Goal: Task Accomplishment & Management: Manage account settings

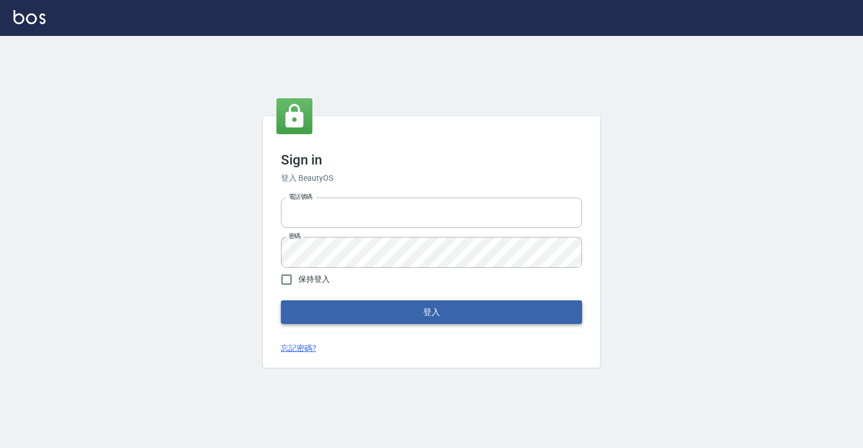
type input "0918176355"
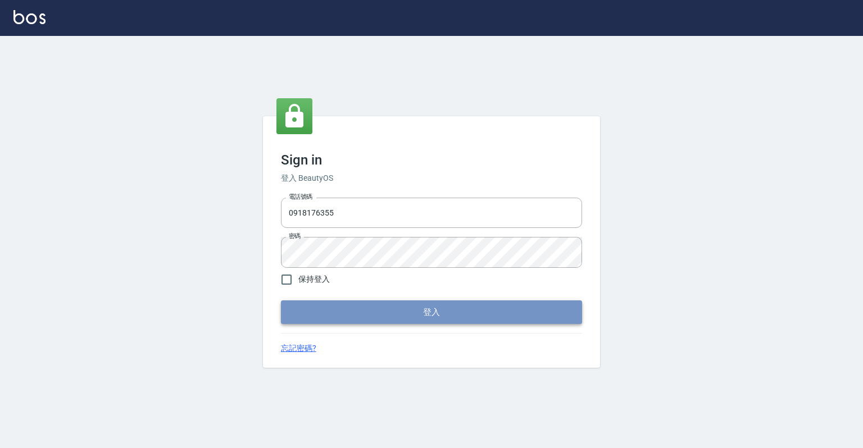
click at [474, 315] on button "登入" at bounding box center [431, 313] width 301 height 24
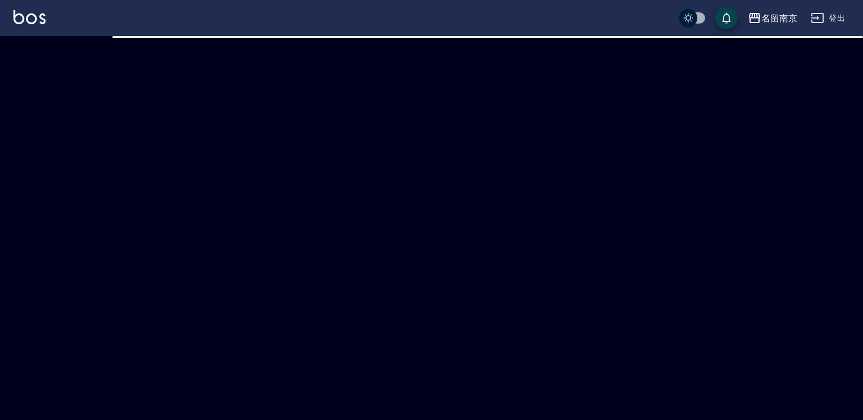
checkbox input "true"
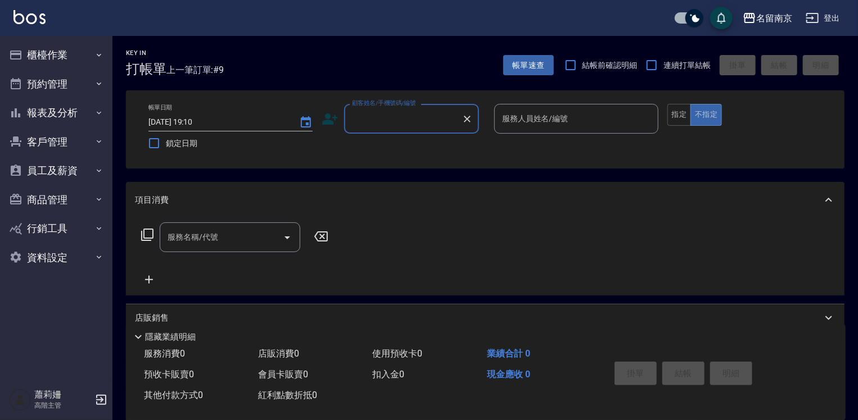
click at [421, 119] on input "顧客姓名/手機號碼/編號" at bounding box center [403, 119] width 108 height 20
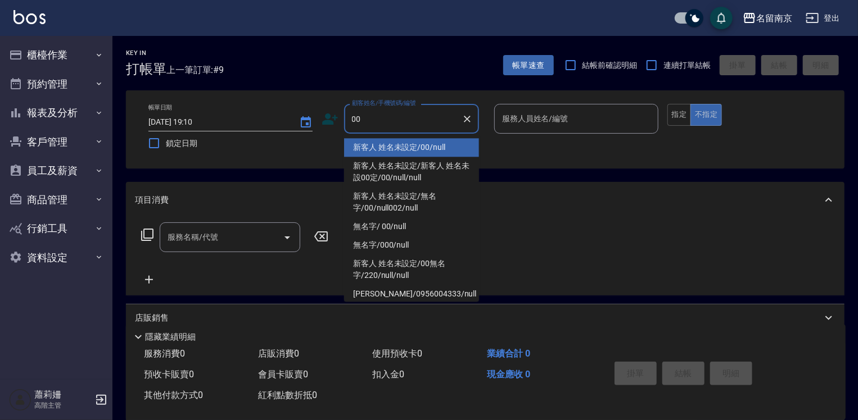
type input "新客人 姓名未設定/00/null"
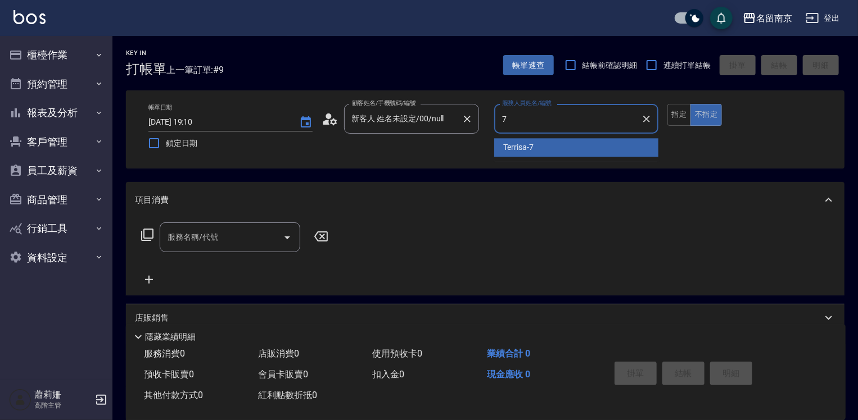
type input "Terrisa-7"
type button "false"
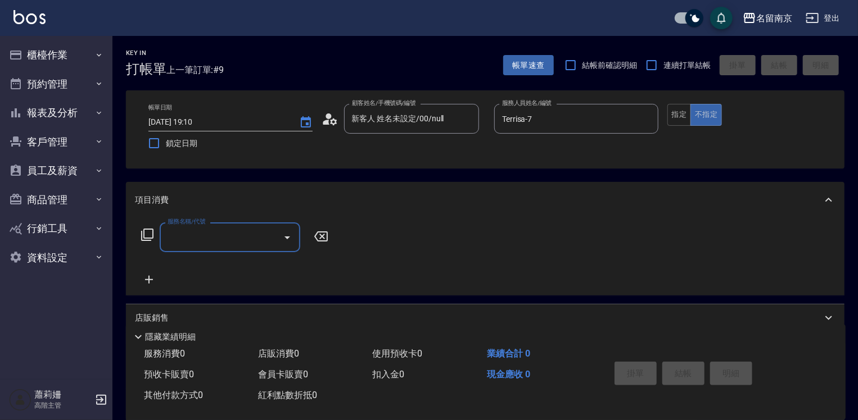
click at [244, 241] on input "服務名稱/代號" at bounding box center [222, 238] width 114 height 20
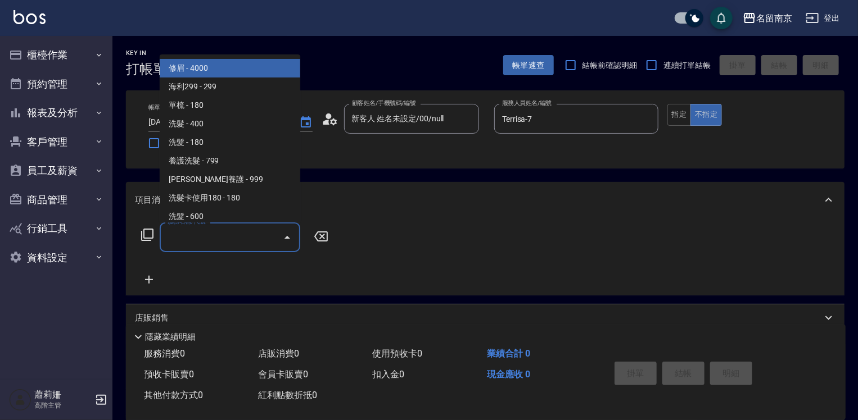
click at [151, 234] on icon at bounding box center [146, 234] width 13 height 13
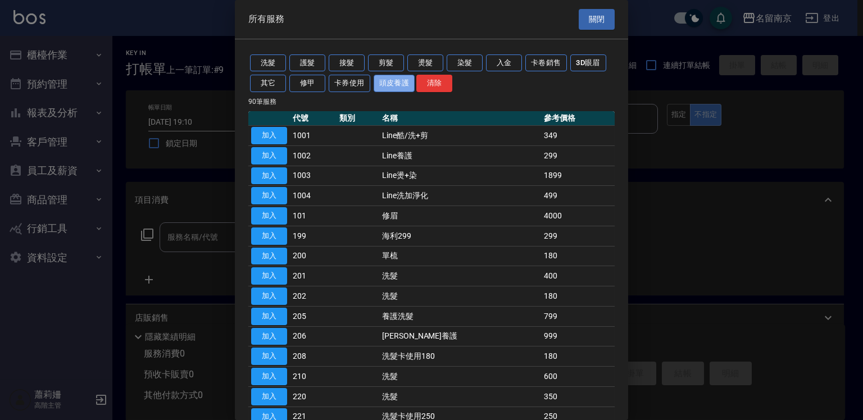
click at [384, 83] on button "頭皮養護" at bounding box center [395, 83] width 42 height 17
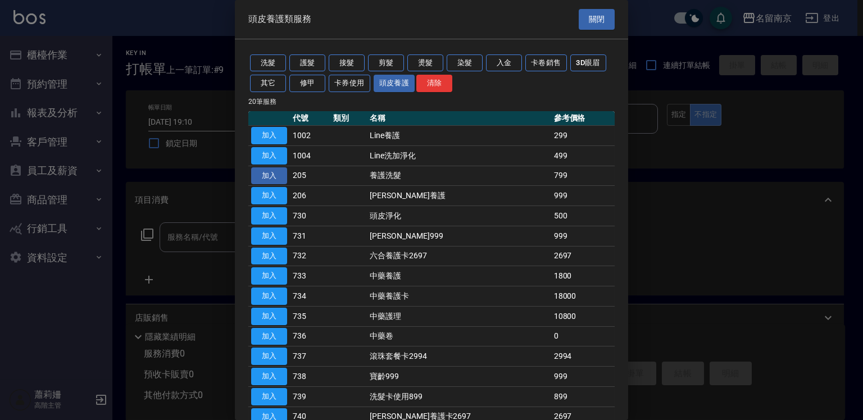
click at [274, 170] on button "加入" at bounding box center [269, 175] width 36 height 17
type input "養護洗髮(205)"
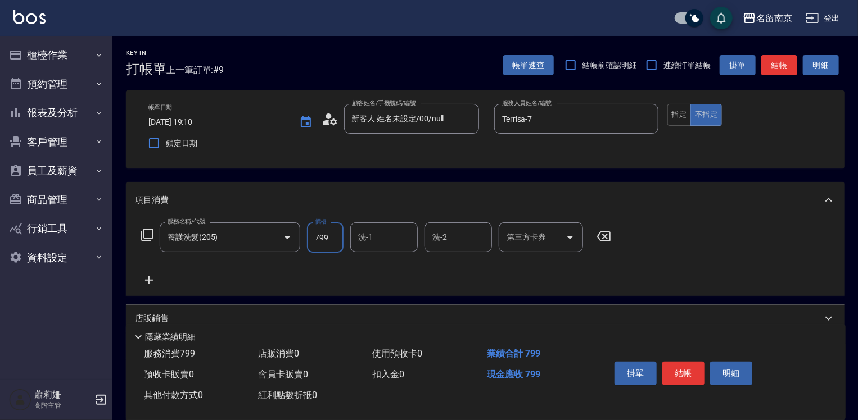
click at [339, 234] on input "799" at bounding box center [325, 238] width 37 height 30
type input "999"
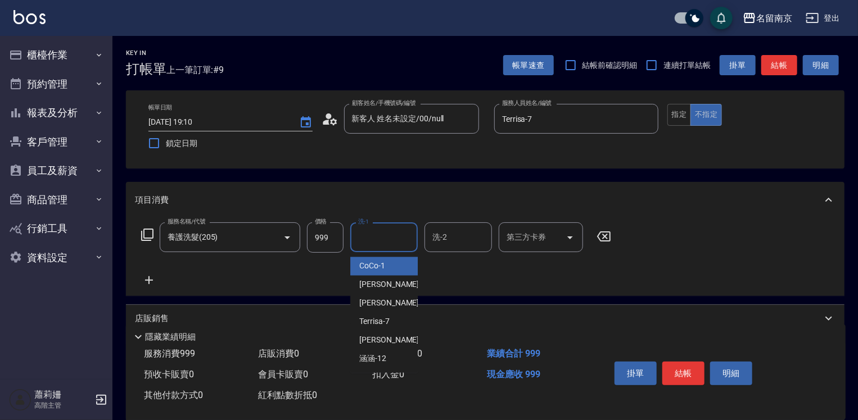
click at [372, 243] on input "洗-1" at bounding box center [383, 238] width 57 height 20
type input "Terrisa-7"
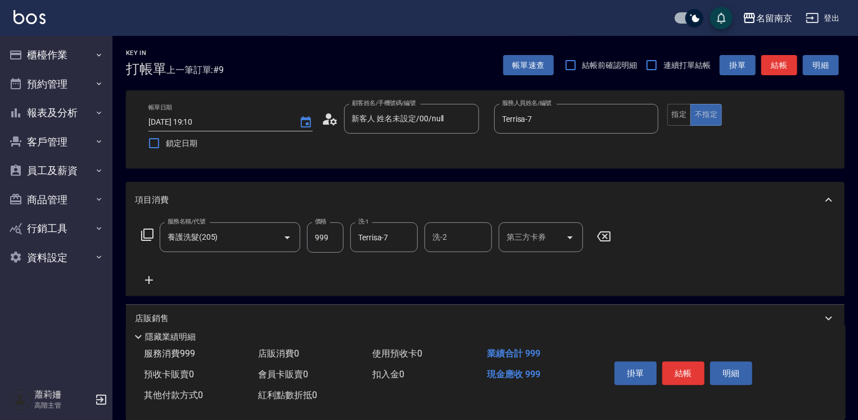
click at [146, 280] on icon at bounding box center [149, 280] width 8 height 8
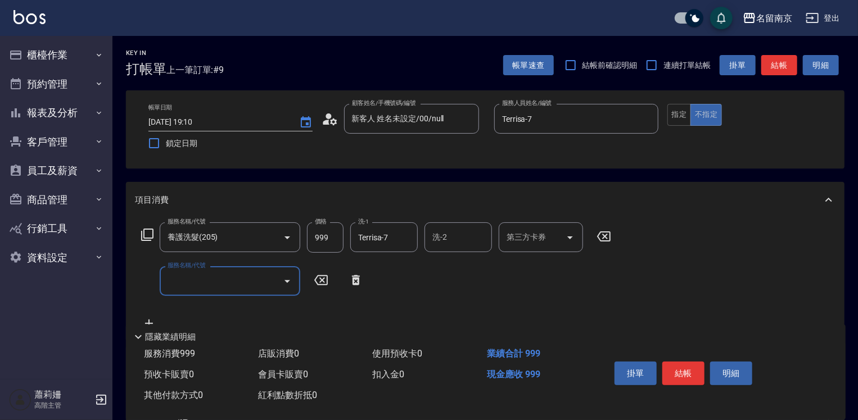
scroll to position [169, 0]
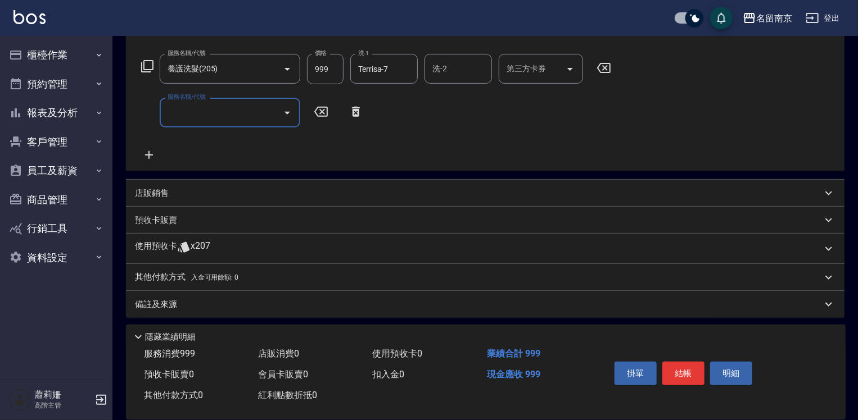
click at [155, 196] on p "店販銷售" at bounding box center [152, 194] width 34 height 12
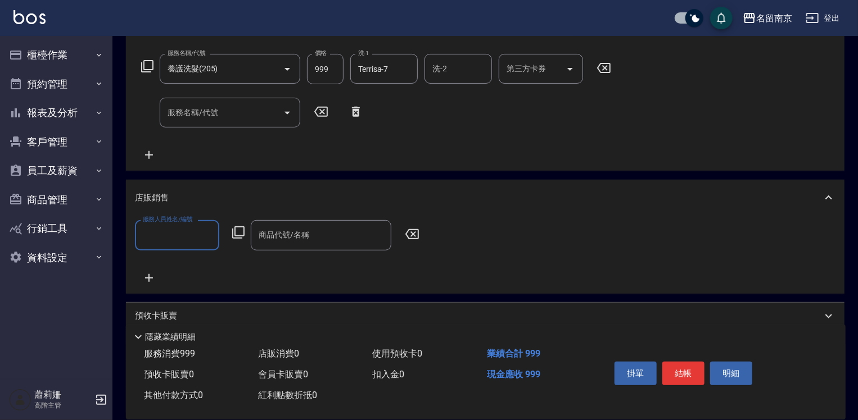
scroll to position [0, 0]
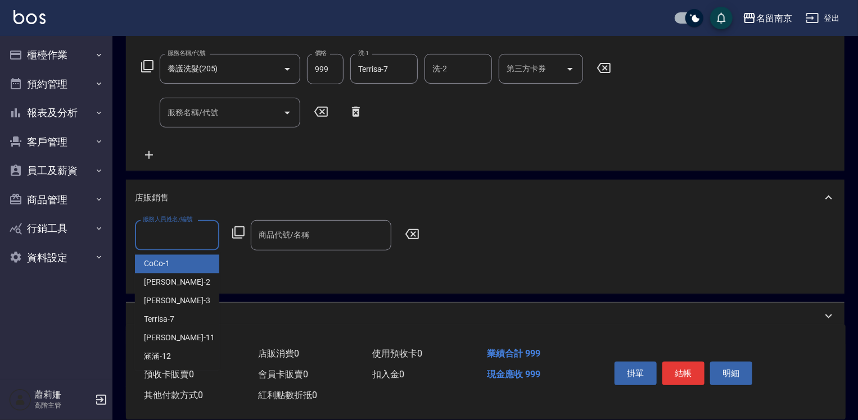
click at [166, 236] on input "服務人員姓名/編號" at bounding box center [177, 235] width 74 height 20
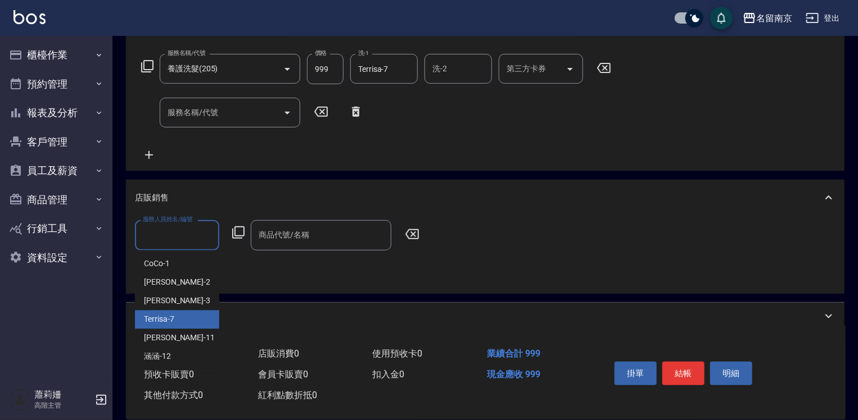
click at [184, 320] on div "Terrisa -7" at bounding box center [177, 320] width 84 height 19
type input "Terrisa-7"
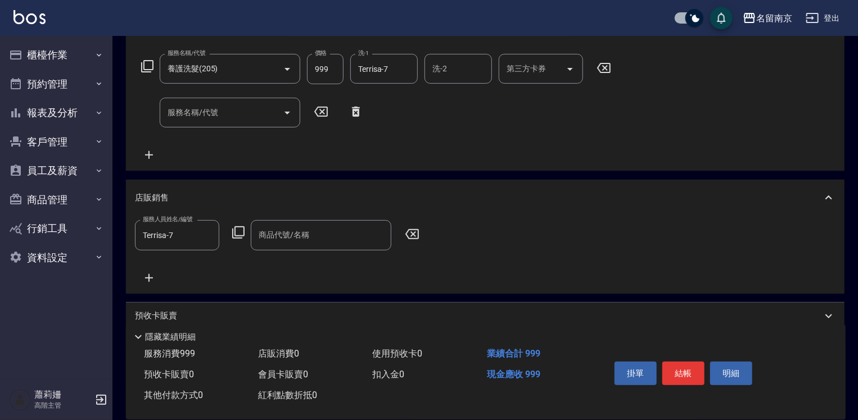
click at [234, 234] on icon at bounding box center [238, 232] width 13 height 13
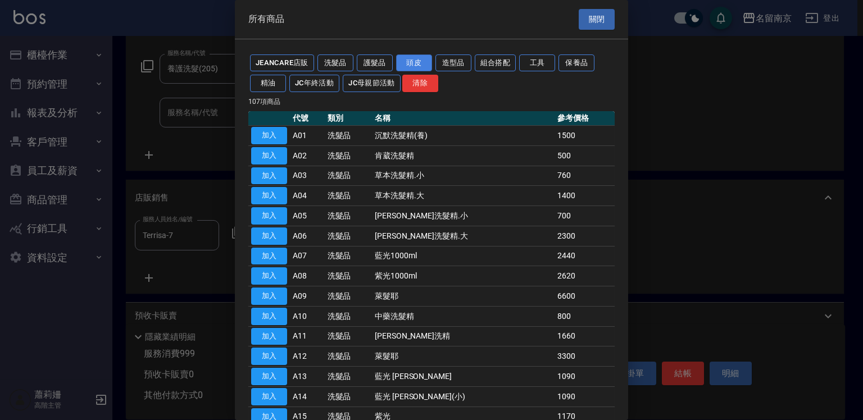
click at [411, 62] on button "頭皮" at bounding box center [414, 63] width 36 height 17
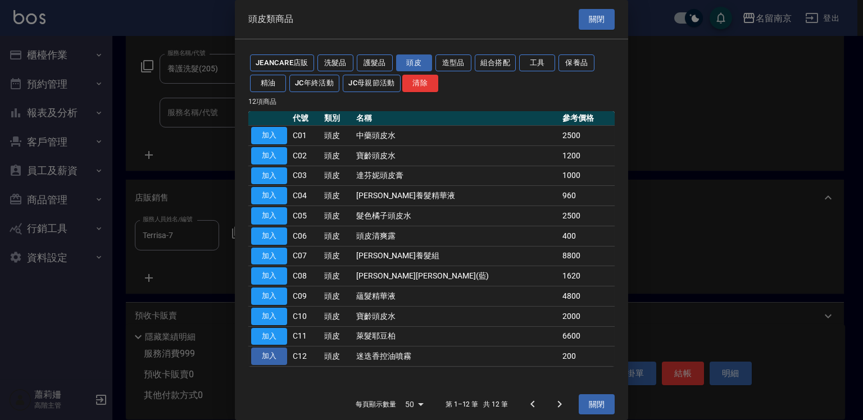
click at [276, 356] on button "加入" at bounding box center [269, 356] width 36 height 17
type input "迷迭香控油噴霧"
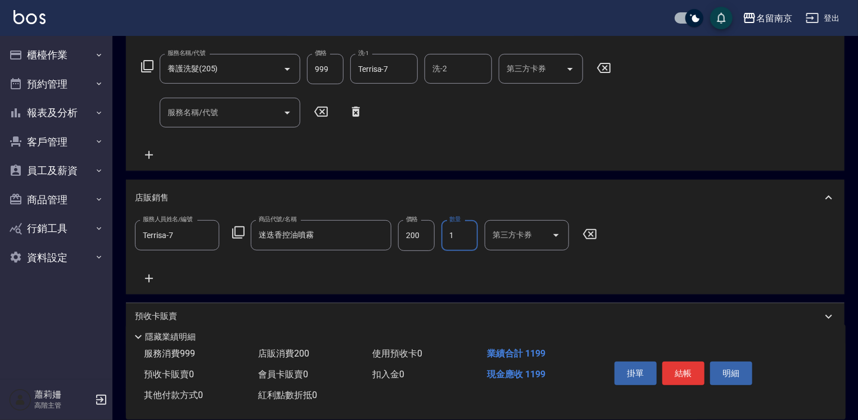
click at [469, 240] on input "1" at bounding box center [459, 235] width 37 height 30
type input "2"
click at [692, 375] on button "結帳" at bounding box center [683, 374] width 42 height 24
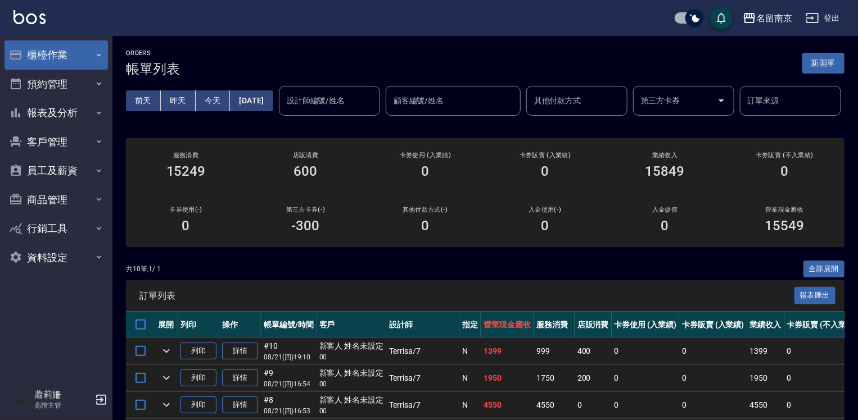
click at [63, 51] on button "櫃檯作業" at bounding box center [55, 54] width 103 height 29
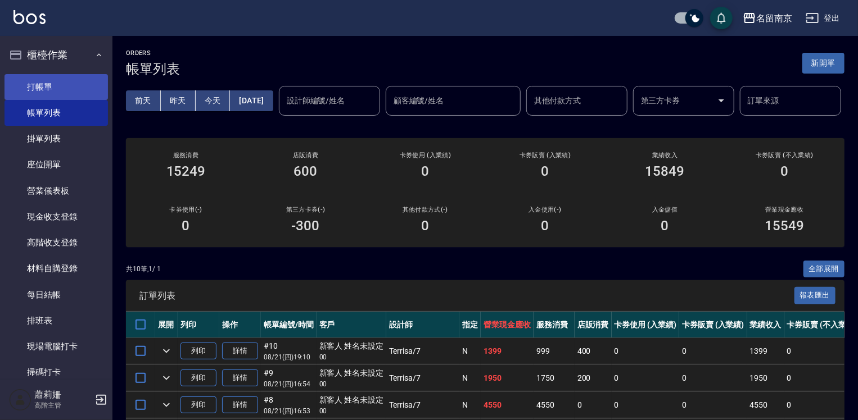
click at [69, 90] on link "打帳單" at bounding box center [55, 87] width 103 height 26
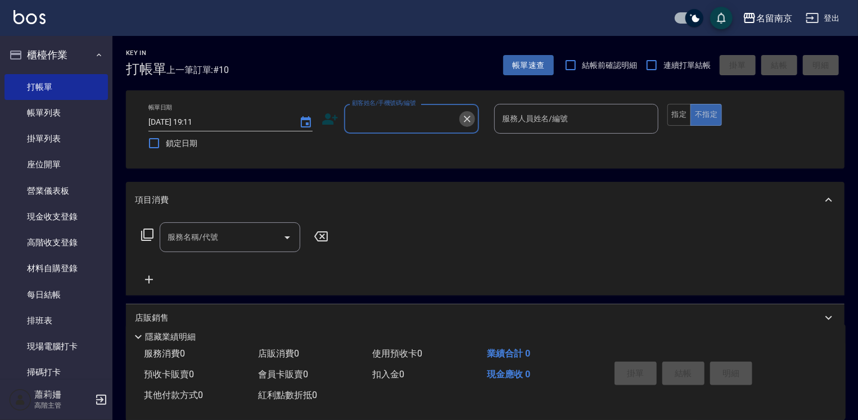
click at [467, 114] on icon "Clear" at bounding box center [466, 119] width 11 height 11
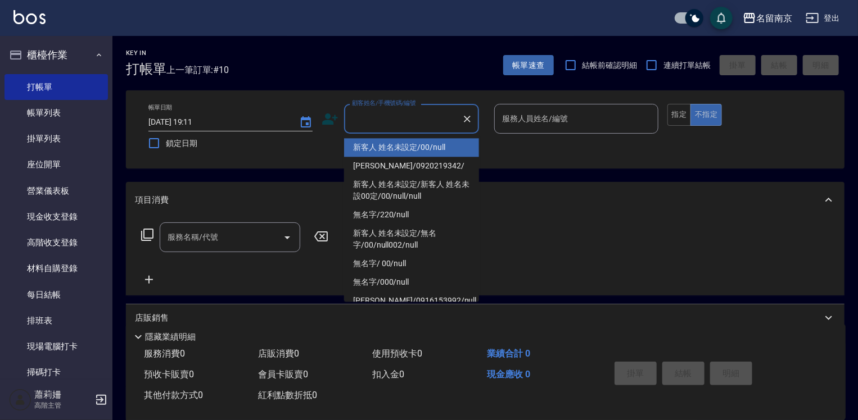
click at [418, 123] on input "顧客姓名/手機號碼/編號" at bounding box center [403, 119] width 108 height 20
type input "新客人 姓名未設定/00/null"
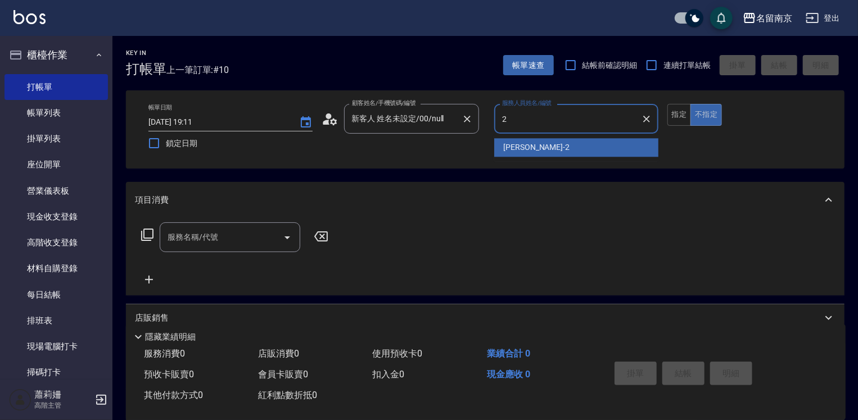
type input "Jenny-2"
type button "false"
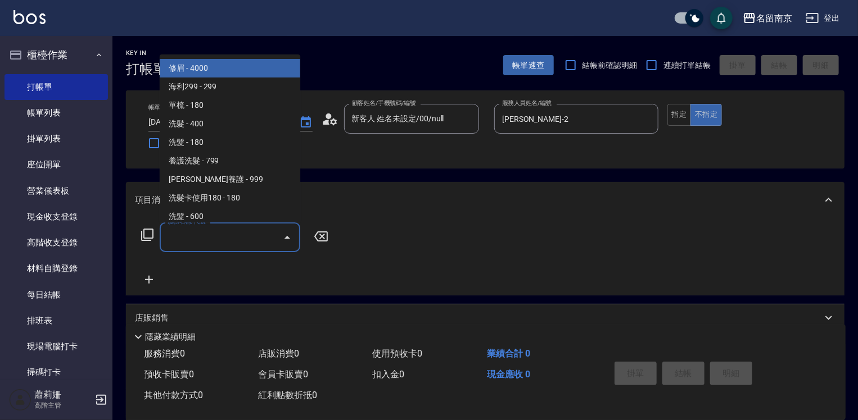
click at [223, 228] on input "服務名稱/代號" at bounding box center [222, 238] width 114 height 20
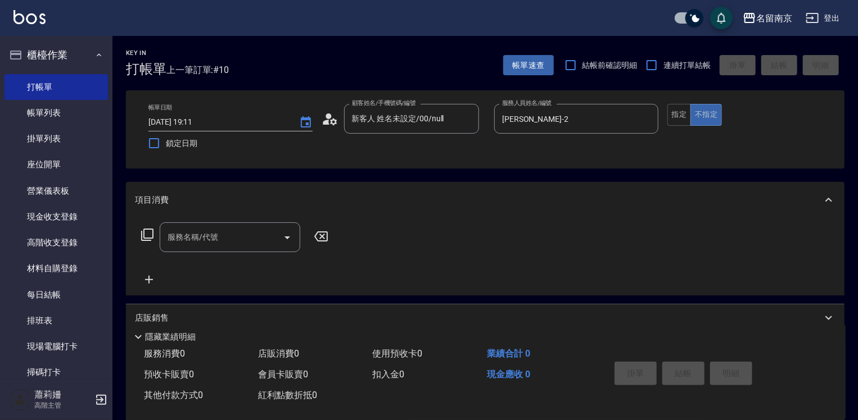
click at [150, 233] on icon at bounding box center [146, 234] width 13 height 13
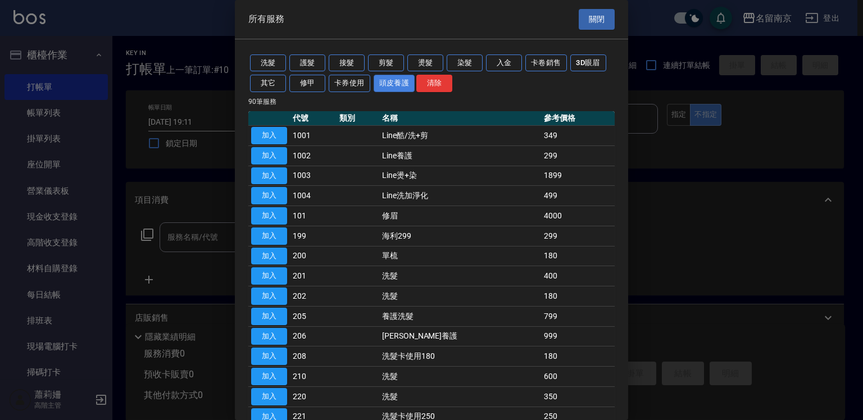
click at [409, 85] on button "頭皮養護" at bounding box center [395, 83] width 42 height 17
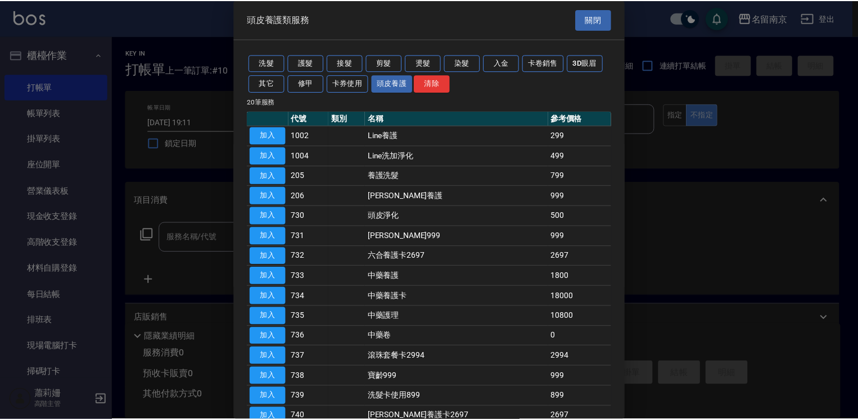
scroll to position [56, 0]
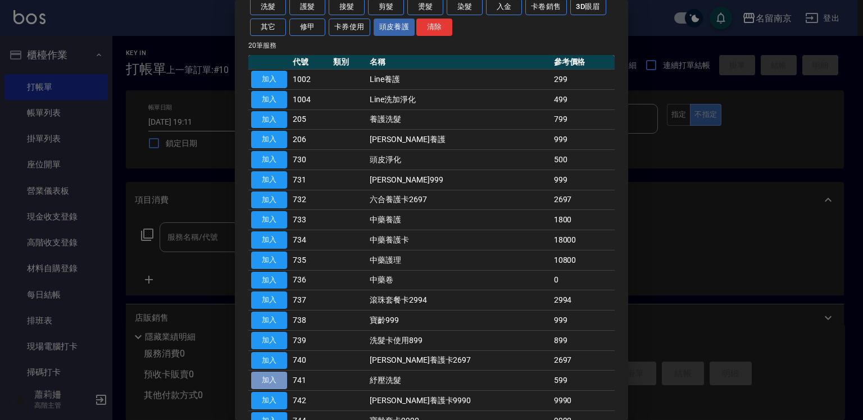
click at [282, 374] on button "加入" at bounding box center [269, 380] width 36 height 17
type input "紓壓洗髮(741)"
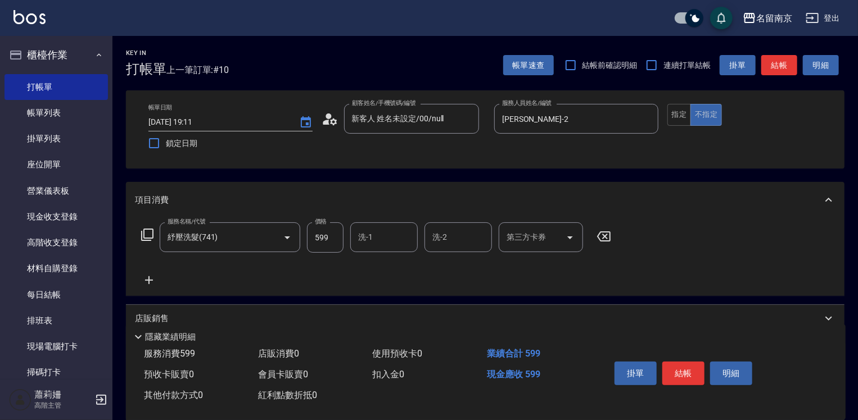
click at [339, 238] on input "599" at bounding box center [325, 238] width 37 height 30
type input "699"
type input "Jenny-2"
click at [684, 370] on button "結帳" at bounding box center [683, 374] width 42 height 24
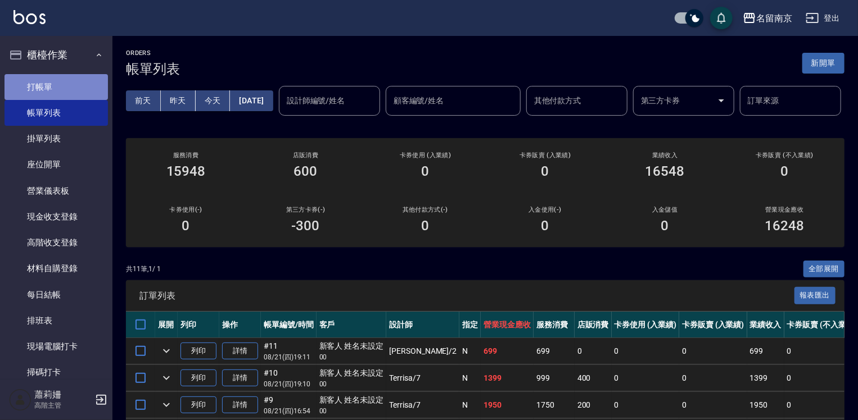
click at [64, 83] on link "打帳單" at bounding box center [55, 87] width 103 height 26
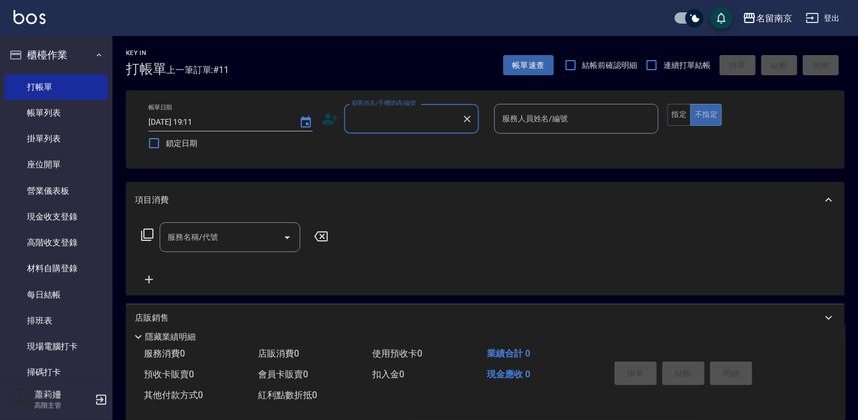
click at [371, 124] on input "顧客姓名/手機號碼/編號" at bounding box center [403, 119] width 108 height 20
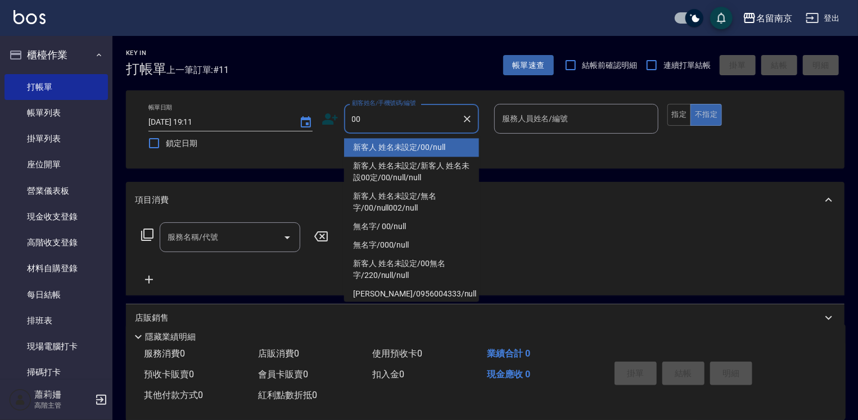
type input "新客人 姓名未設定/00/null"
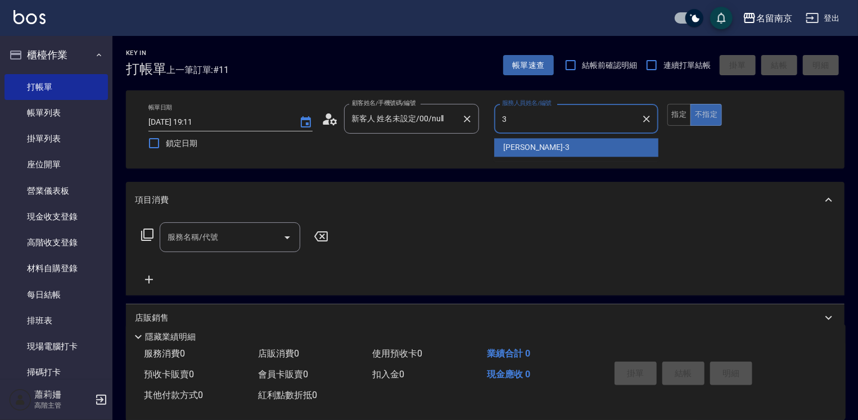
type input "Karen-3"
type button "false"
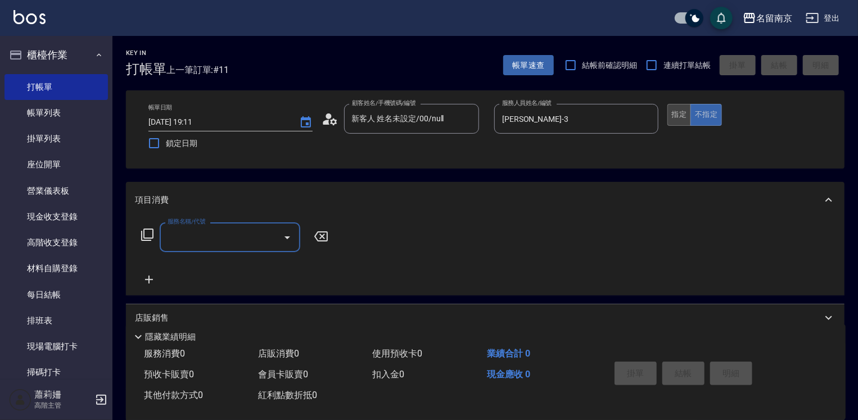
click at [679, 116] on button "指定" at bounding box center [679, 115] width 24 height 22
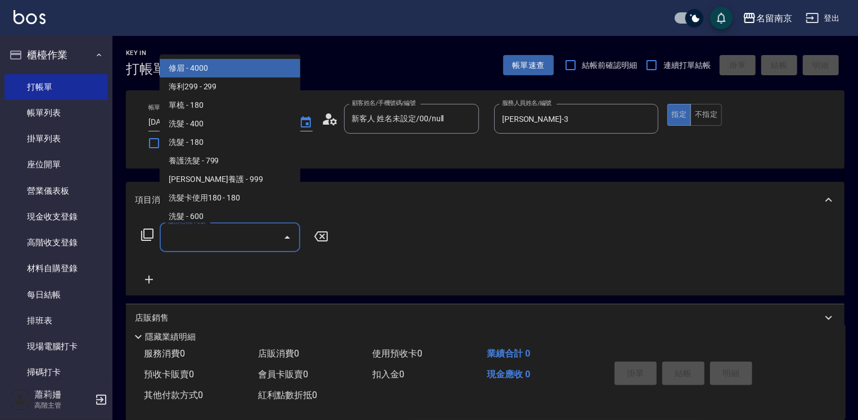
drag, startPoint x: 215, startPoint y: 233, endPoint x: 261, endPoint y: 241, distance: 47.3
click at [223, 233] on input "服務名稱/代號" at bounding box center [222, 238] width 114 height 20
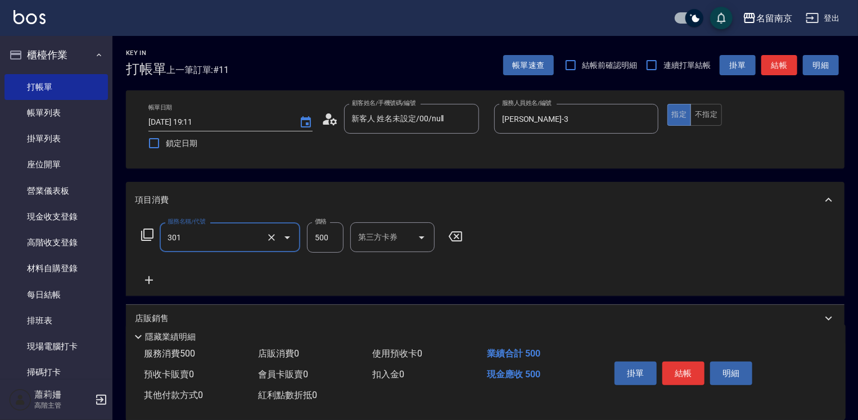
type input "剪髮(301)"
type input "550"
click at [689, 362] on button "結帳" at bounding box center [683, 374] width 42 height 24
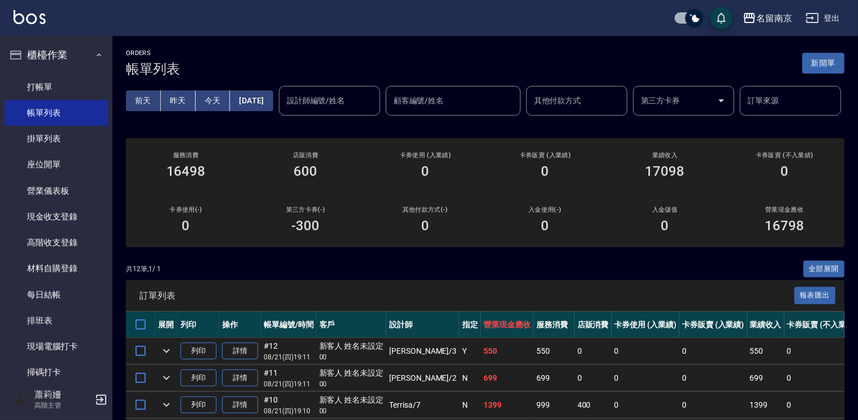
scroll to position [169, 0]
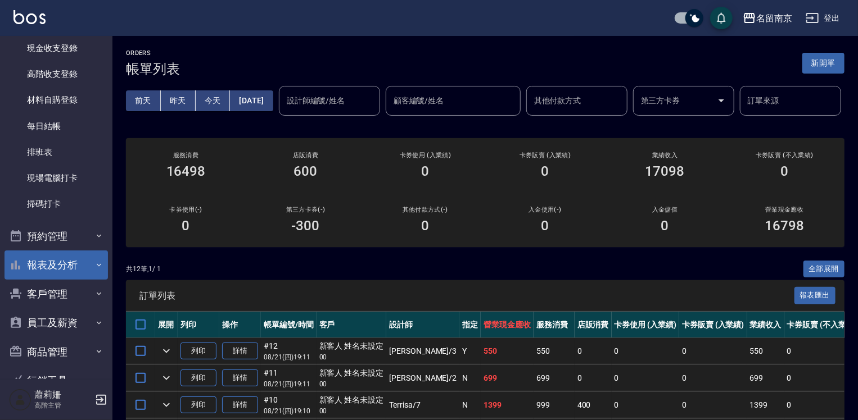
click at [49, 262] on button "報表及分析" at bounding box center [55, 265] width 103 height 29
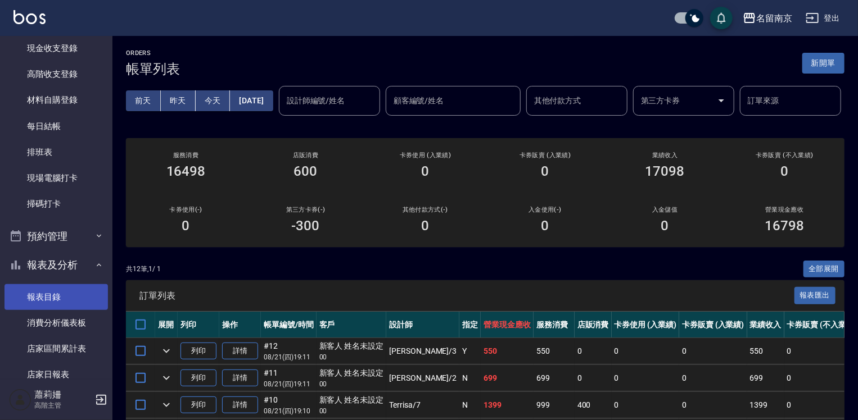
click at [52, 287] on link "報表目錄" at bounding box center [55, 297] width 103 height 26
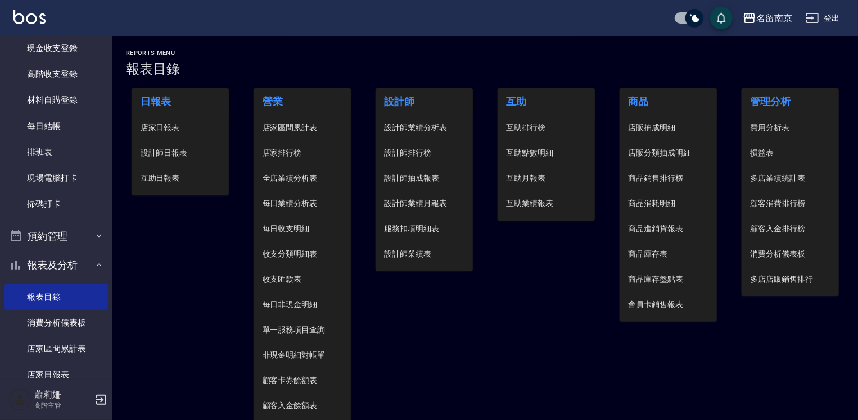
click at [148, 155] on span "設計師日報表" at bounding box center [180, 153] width 80 height 12
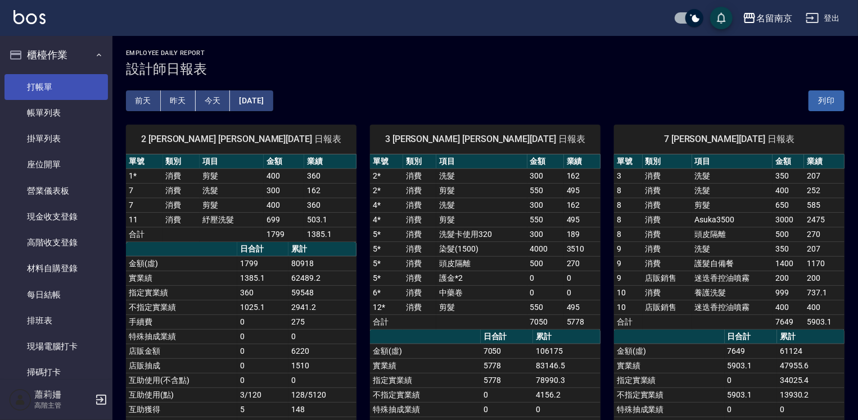
click at [63, 85] on link "打帳單" at bounding box center [55, 87] width 103 height 26
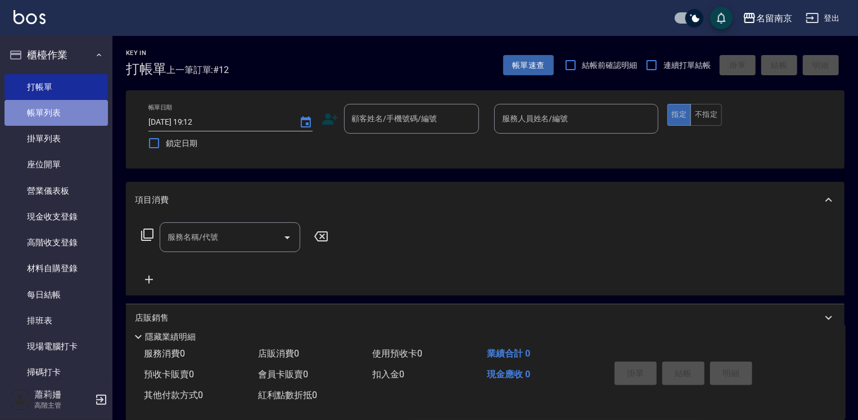
click at [76, 106] on link "帳單列表" at bounding box center [55, 113] width 103 height 26
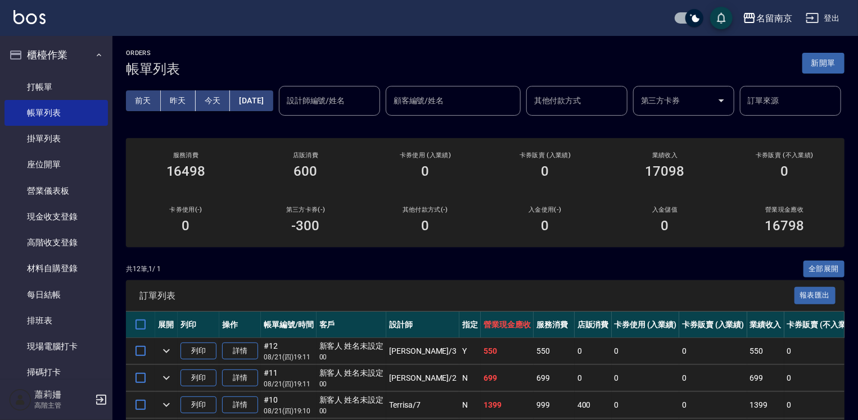
scroll to position [112, 0]
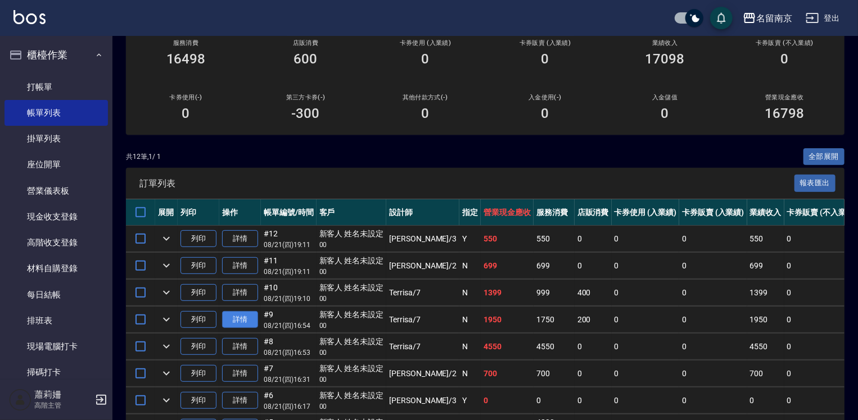
click at [250, 329] on link "詳情" at bounding box center [240, 319] width 36 height 17
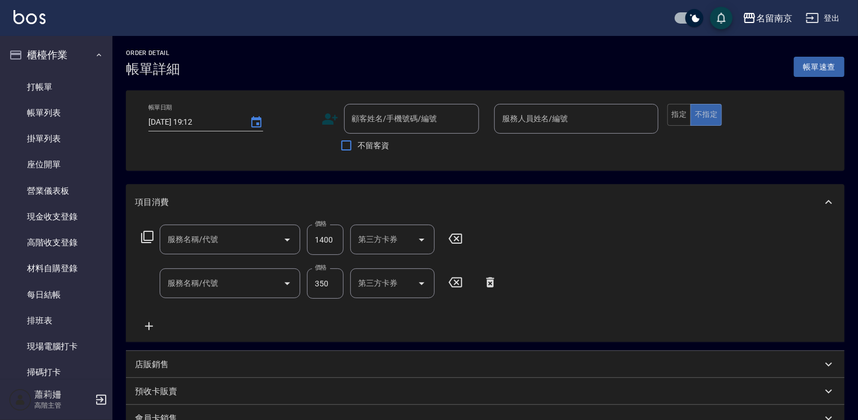
type input "2025/08/21 16:54"
type input "Terrisa-7"
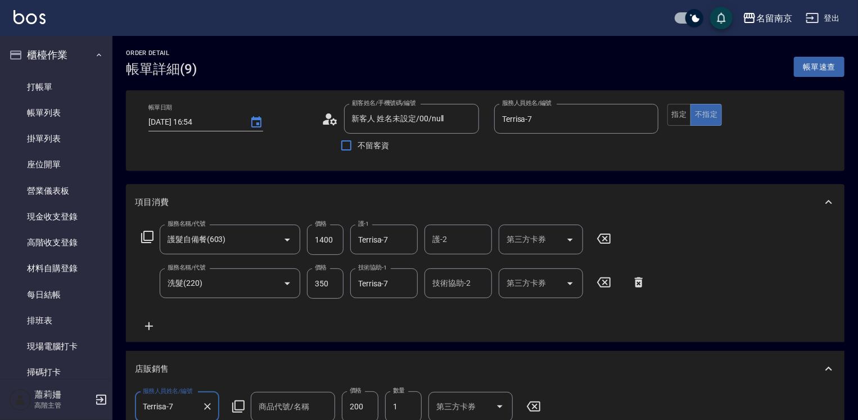
type input "新客人 姓名未設定/00/null"
type input "護髮自備餐(603)"
type input "洗髮(220)"
type input "迷迭香控油噴霧"
click at [72, 115] on link "帳單列表" at bounding box center [55, 113] width 103 height 26
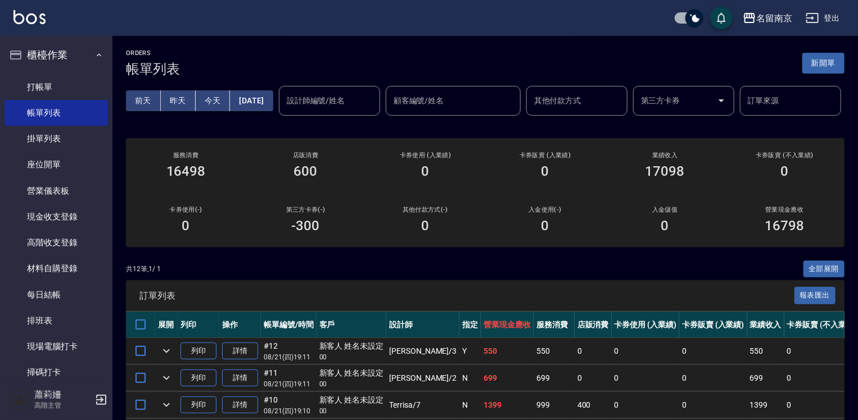
scroll to position [169, 0]
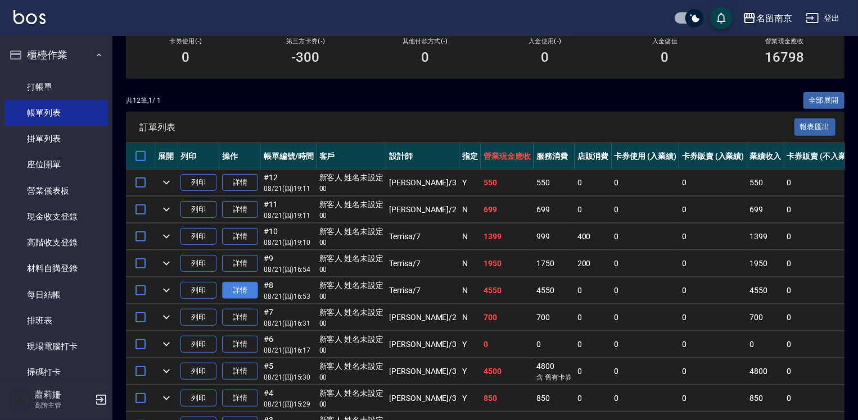
click at [241, 300] on link "詳情" at bounding box center [240, 290] width 36 height 17
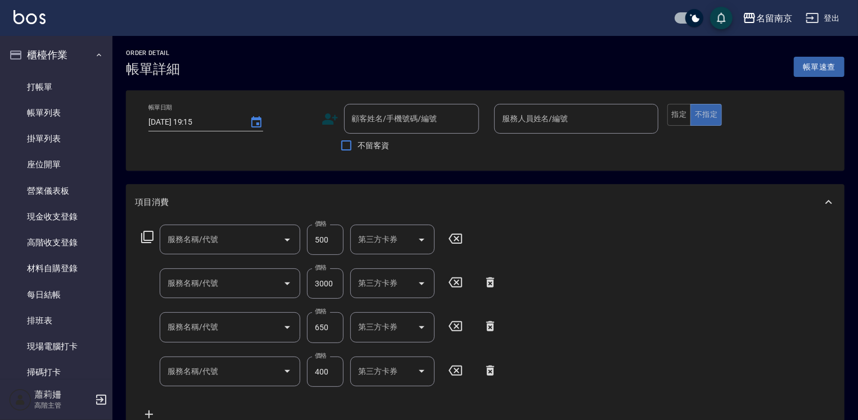
type input "2025/08/21 16:53"
type input "Terrisa-7"
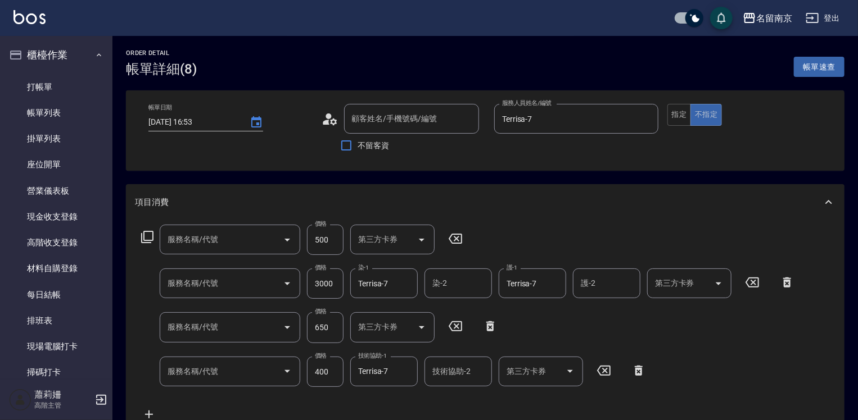
type input "頭皮隔離(505)"
type input "Asuka3500(510)"
type input "剪髮(301)"
type input "洗髮(220)"
type input "新客人 姓名未設定/00/null"
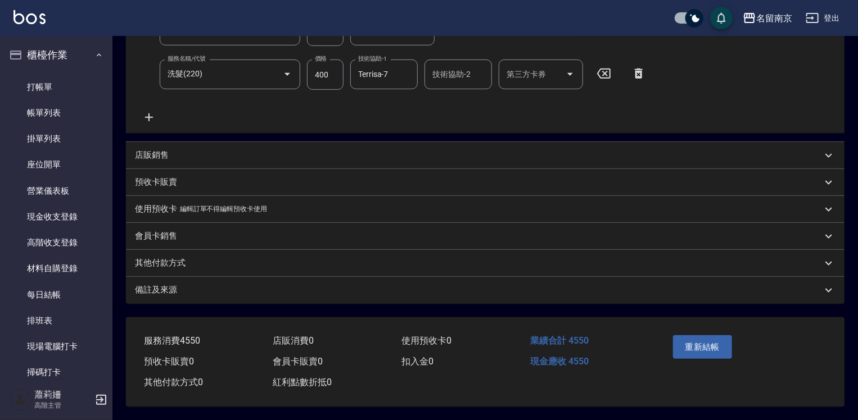
scroll to position [132, 0]
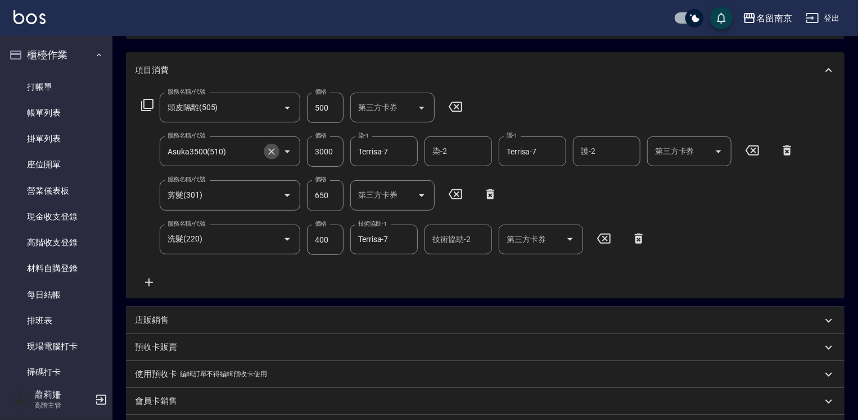
click at [267, 151] on icon "Clear" at bounding box center [271, 151] width 11 height 11
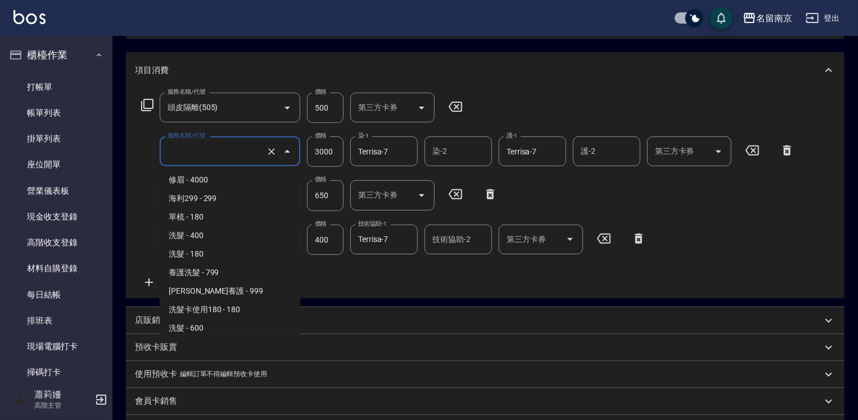
click at [244, 155] on input "服務名稱/代號" at bounding box center [214, 152] width 99 height 20
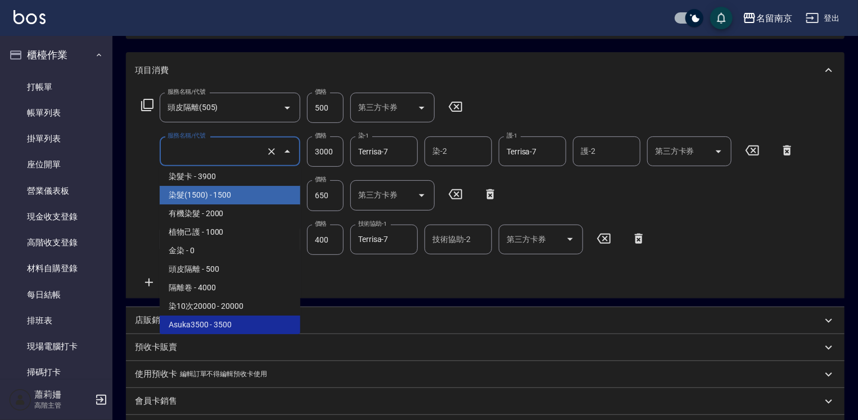
click at [239, 192] on span "染髮(1500) - 1500" at bounding box center [230, 195] width 140 height 19
type input "染髮(1500)(501)"
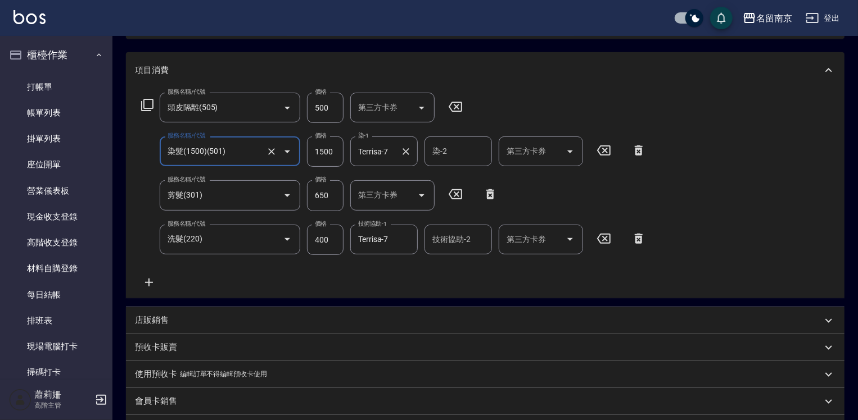
click at [353, 152] on div "Terrisa-7 染-1" at bounding box center [383, 152] width 67 height 30
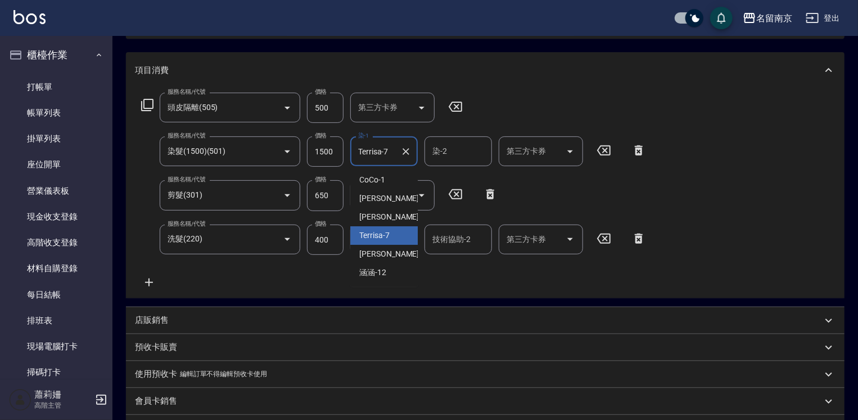
click at [335, 155] on input "1500" at bounding box center [325, 152] width 37 height 30
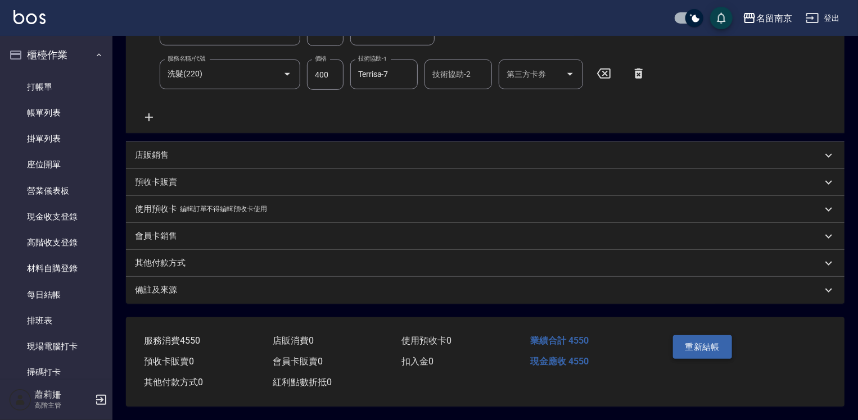
type input "3000"
click at [690, 346] on button "重新結帳" at bounding box center [703, 347] width 60 height 24
click at [60, 112] on link "帳單列表" at bounding box center [55, 113] width 103 height 26
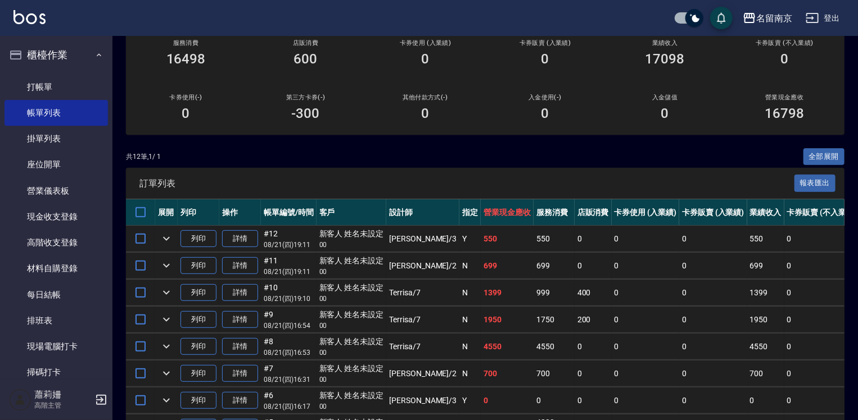
scroll to position [281, 0]
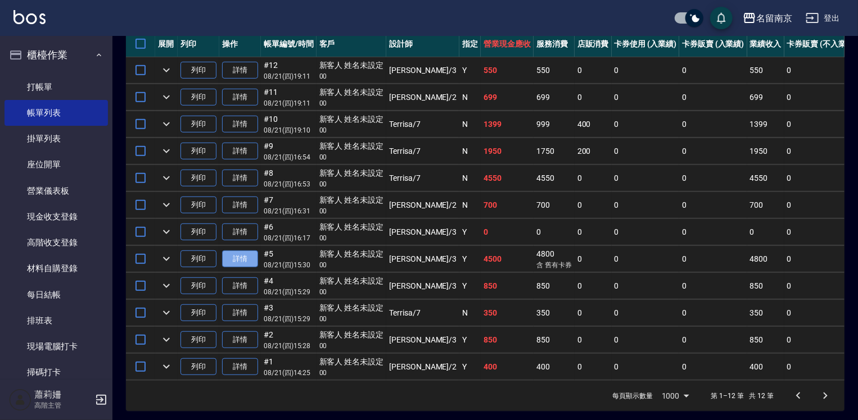
click at [236, 268] on link "詳情" at bounding box center [240, 259] width 36 height 17
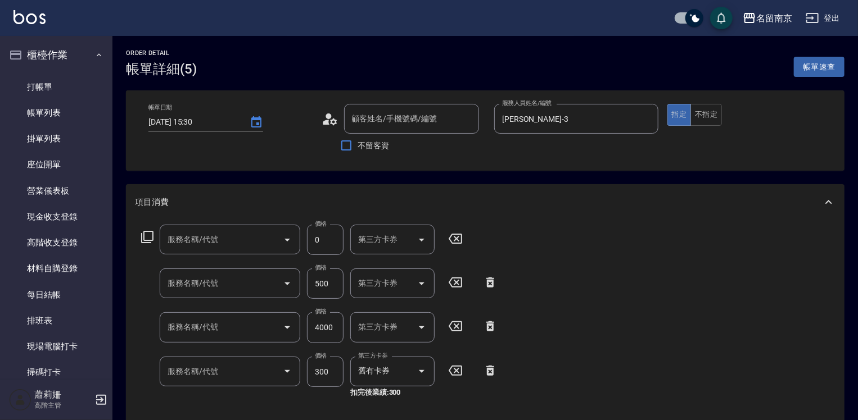
type input "2025/08/21 15:30"
type input "Karen-3"
type input "護金*2(608)"
type input "頭皮隔離(505)"
type input "染髮(1500)(501)"
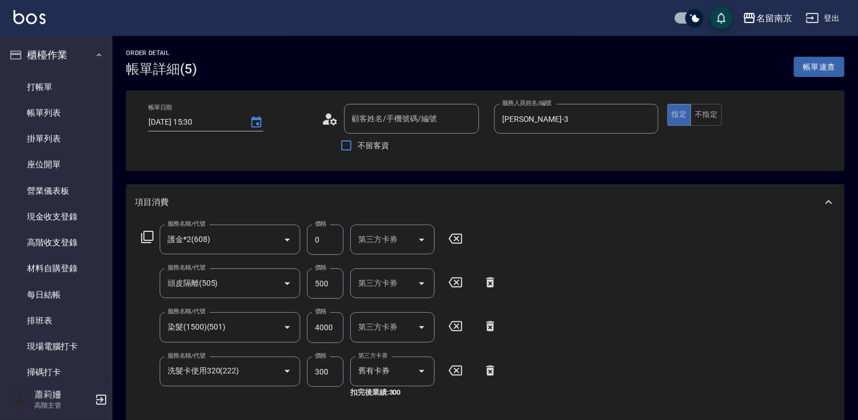
type input "洗髮卡使用320(222)"
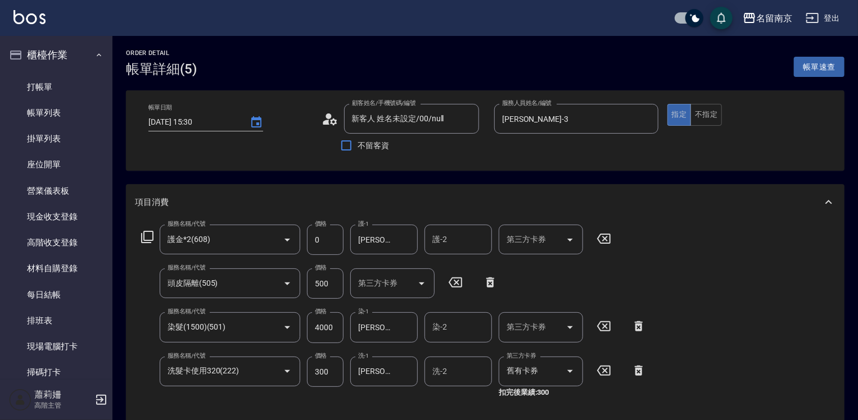
type input "新客人 姓名未設定/00/null"
click at [495, 280] on icon at bounding box center [490, 282] width 28 height 13
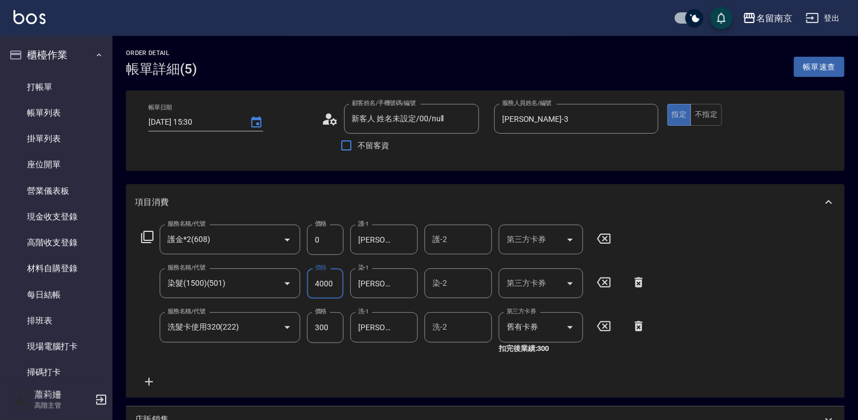
click at [335, 282] on input "4000" at bounding box center [325, 284] width 37 height 30
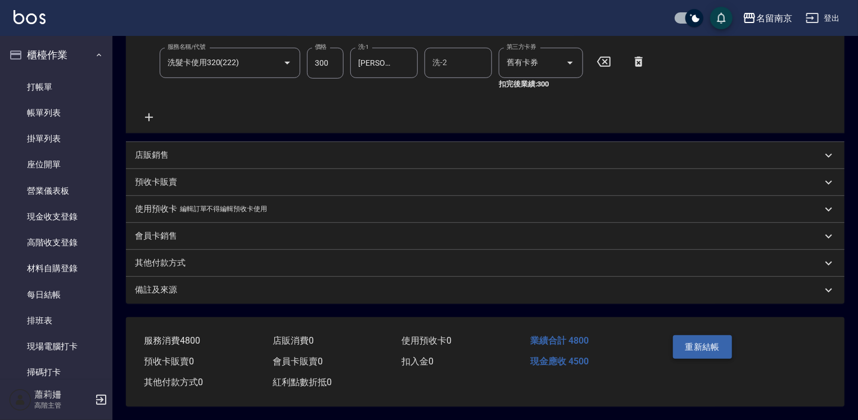
type input "4500"
click at [717, 341] on button "重新結帳" at bounding box center [703, 347] width 60 height 24
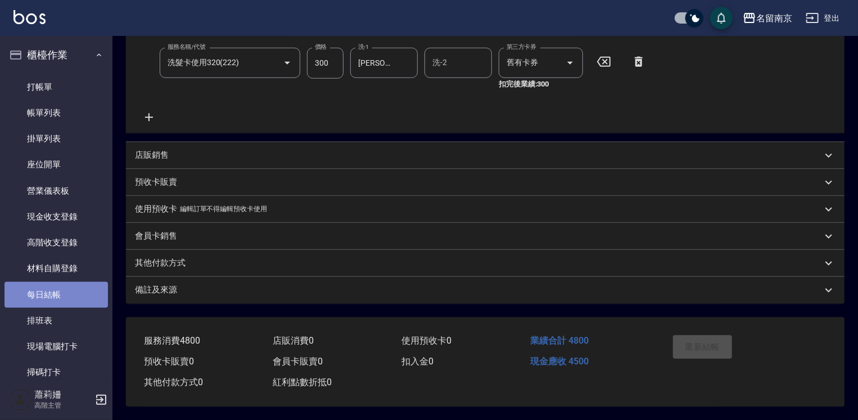
click at [76, 287] on link "每日結帳" at bounding box center [55, 295] width 103 height 26
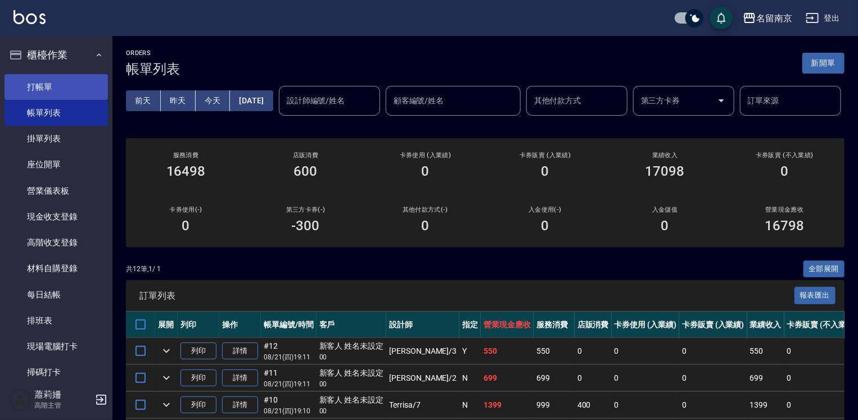
click at [55, 78] on link "打帳單" at bounding box center [55, 87] width 103 height 26
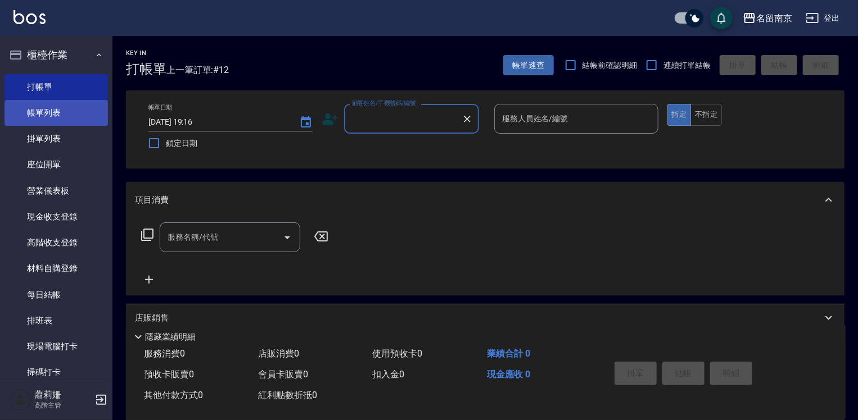
click at [81, 111] on link "帳單列表" at bounding box center [55, 113] width 103 height 26
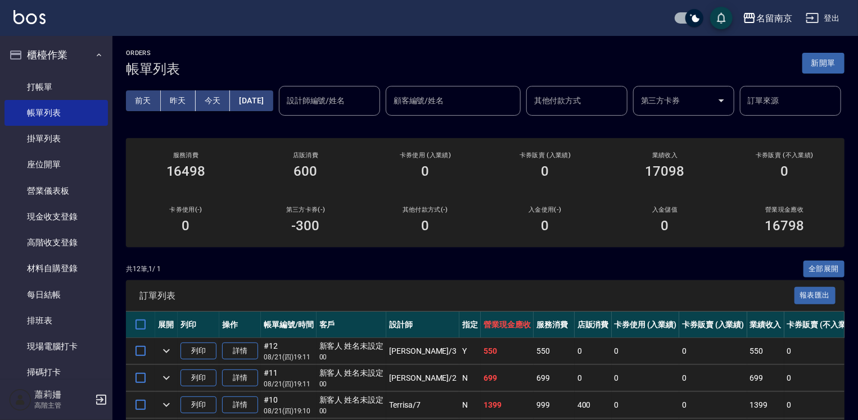
scroll to position [112, 0]
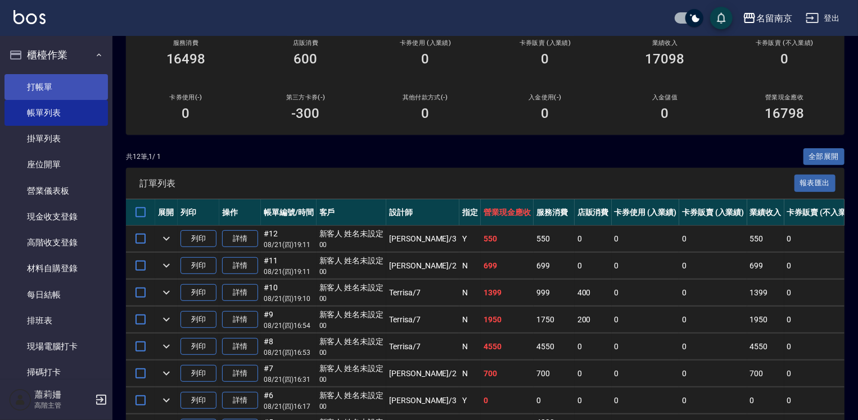
click at [69, 90] on link "打帳單" at bounding box center [55, 87] width 103 height 26
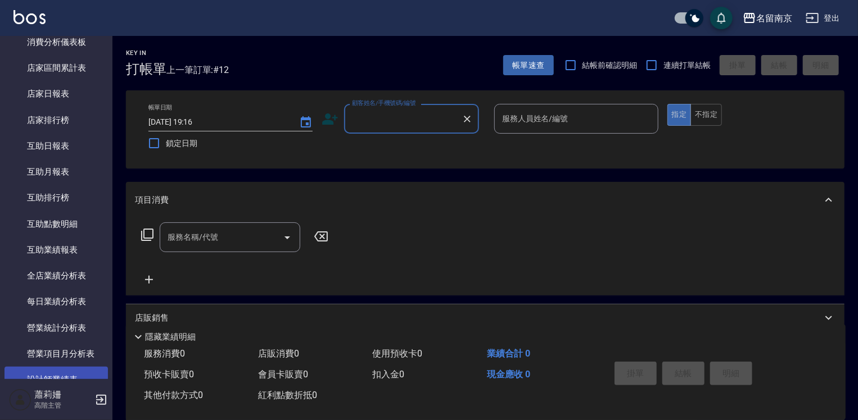
scroll to position [506, 0]
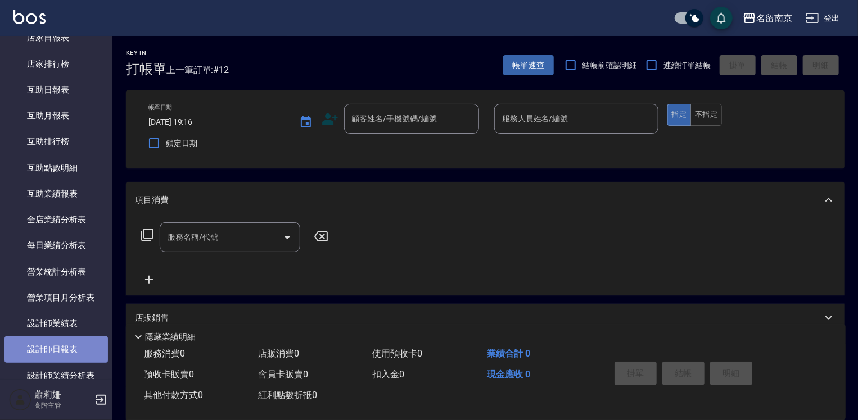
click at [67, 351] on link "設計師日報表" at bounding box center [55, 350] width 103 height 26
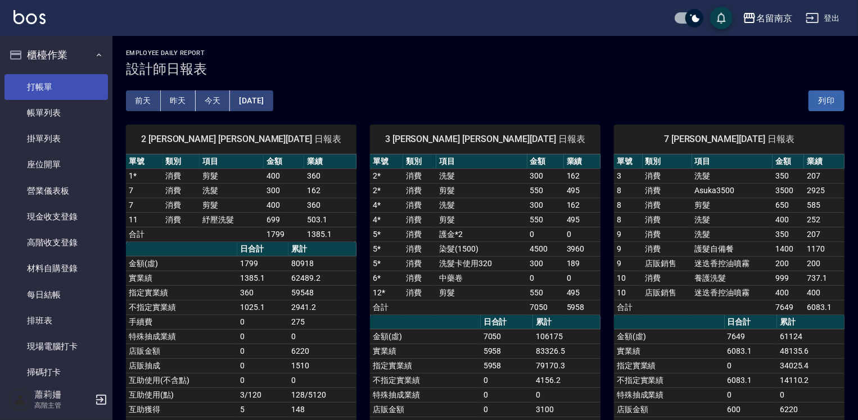
click at [53, 85] on link "打帳單" at bounding box center [55, 87] width 103 height 26
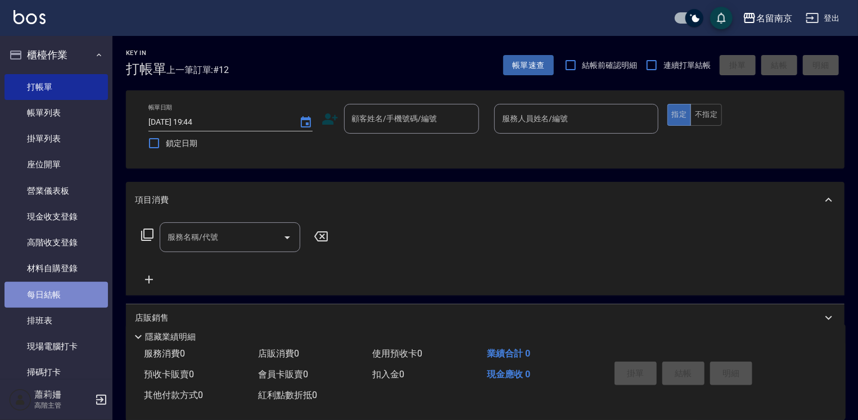
click at [62, 292] on link "每日結帳" at bounding box center [55, 295] width 103 height 26
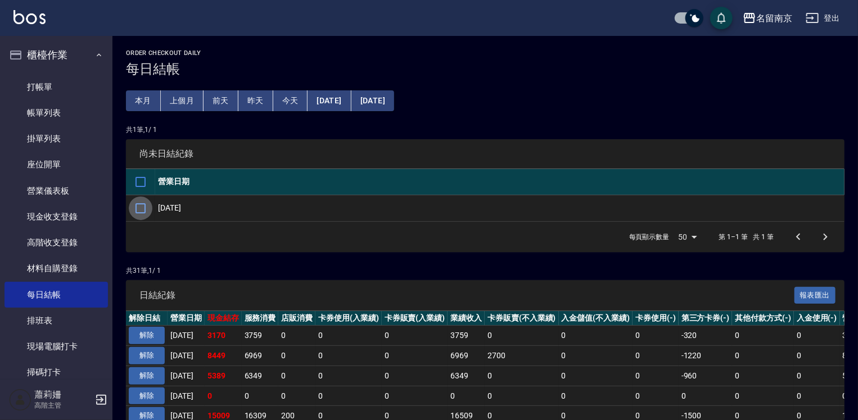
click at [141, 205] on input "checkbox" at bounding box center [141, 209] width 24 height 24
checkbox input "true"
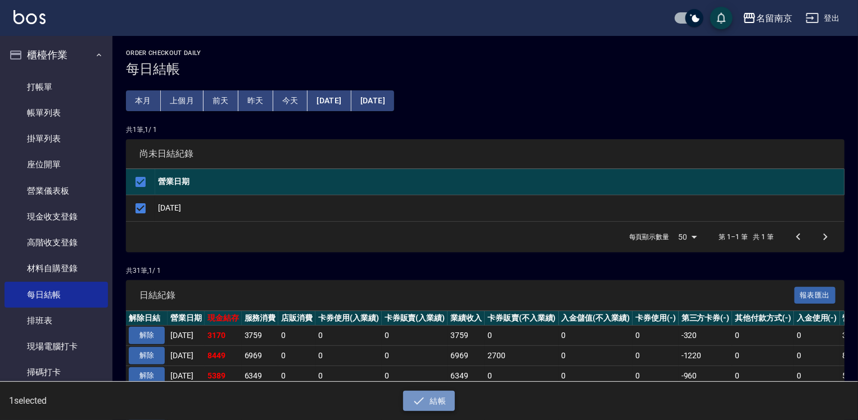
click at [434, 400] on button "結帳" at bounding box center [429, 401] width 52 height 21
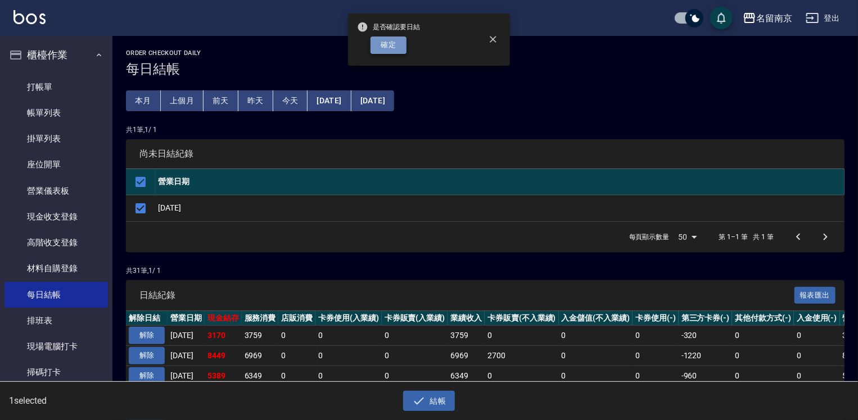
click at [391, 39] on button "確定" at bounding box center [388, 45] width 36 height 17
checkbox input "false"
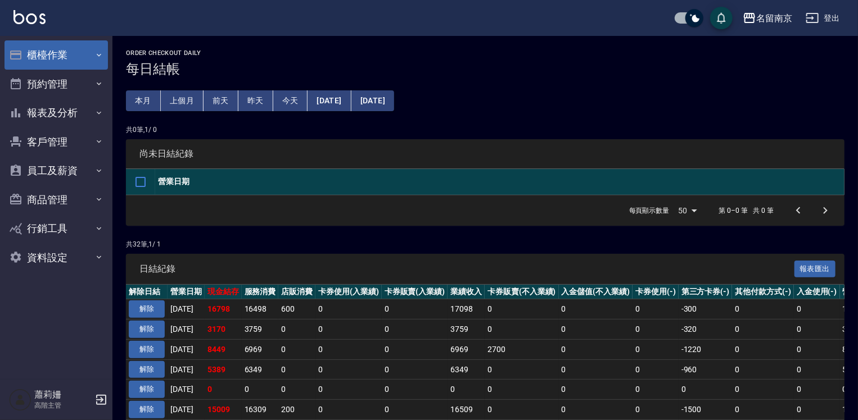
click at [78, 58] on button "櫃檯作業" at bounding box center [55, 54] width 103 height 29
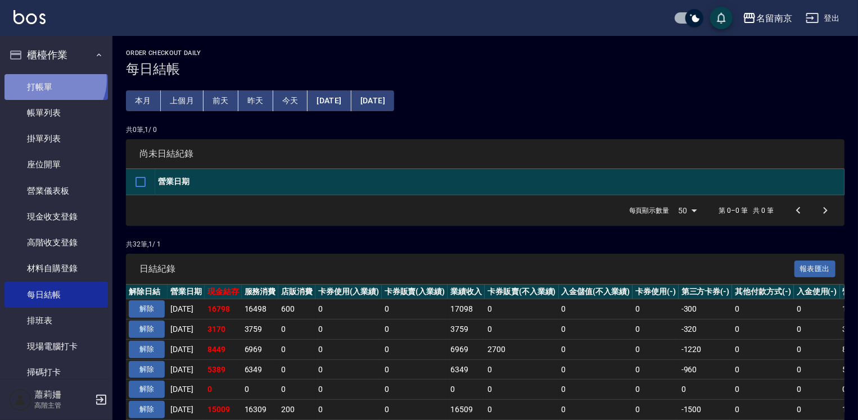
click at [51, 80] on link "打帳單" at bounding box center [55, 87] width 103 height 26
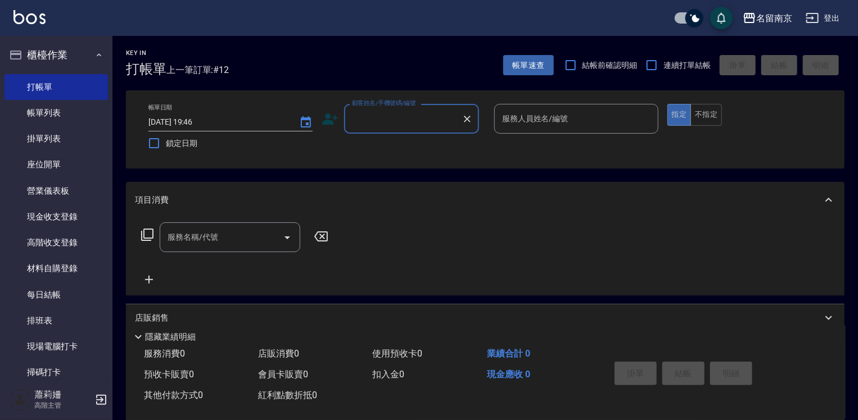
click at [436, 116] on input "顧客姓名/手機號碼/編號" at bounding box center [403, 119] width 108 height 20
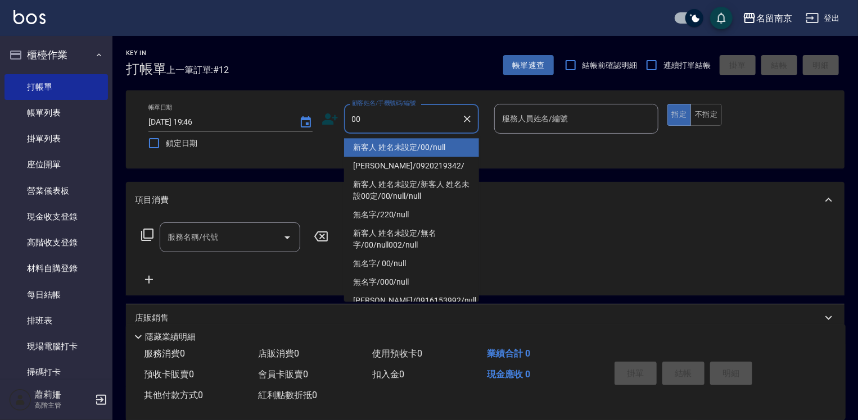
type input "新客人 姓名未設定/00/null"
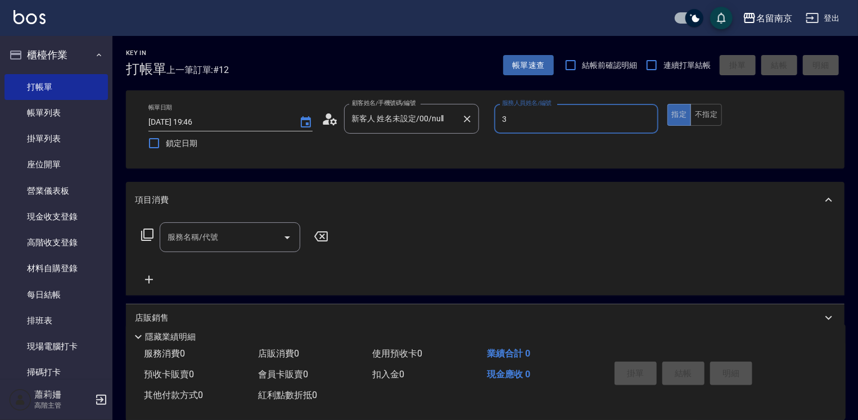
type input "Karen-3"
type button "true"
click at [150, 236] on icon at bounding box center [146, 234] width 13 height 13
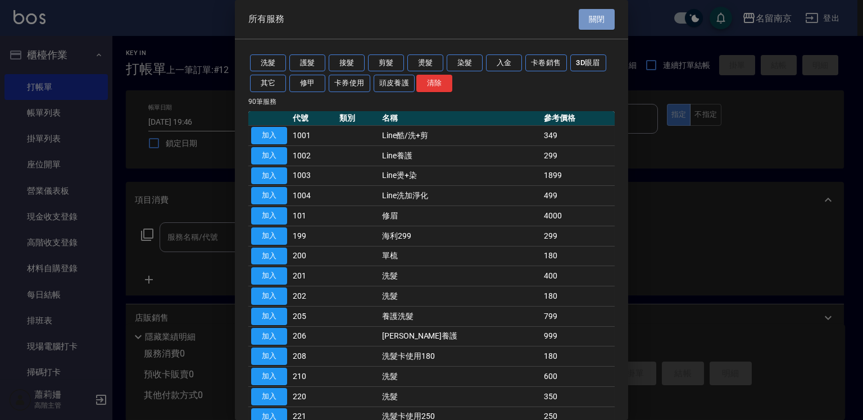
drag, startPoint x: 604, startPoint y: 21, endPoint x: 507, endPoint y: 72, distance: 109.3
click at [604, 21] on button "關閉" at bounding box center [597, 19] width 36 height 21
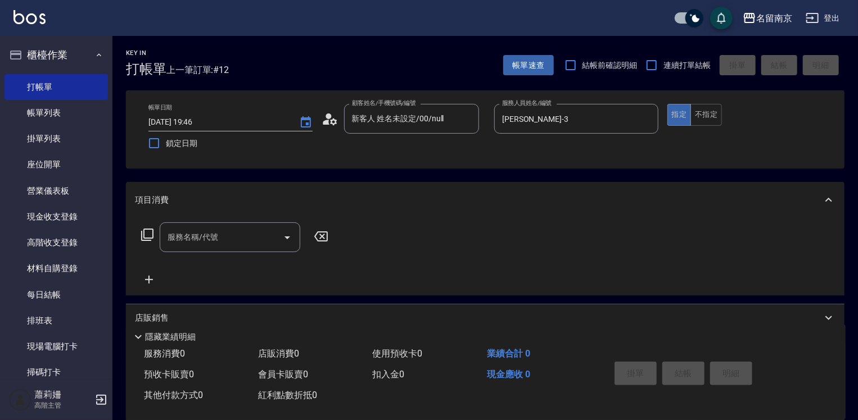
click at [199, 234] on input "服務名稱/代號" at bounding box center [222, 238] width 114 height 20
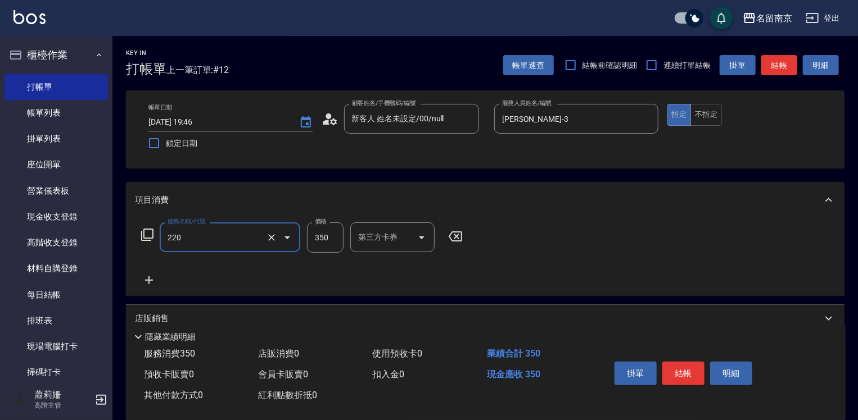
type input "洗髮(220)"
type input "350"
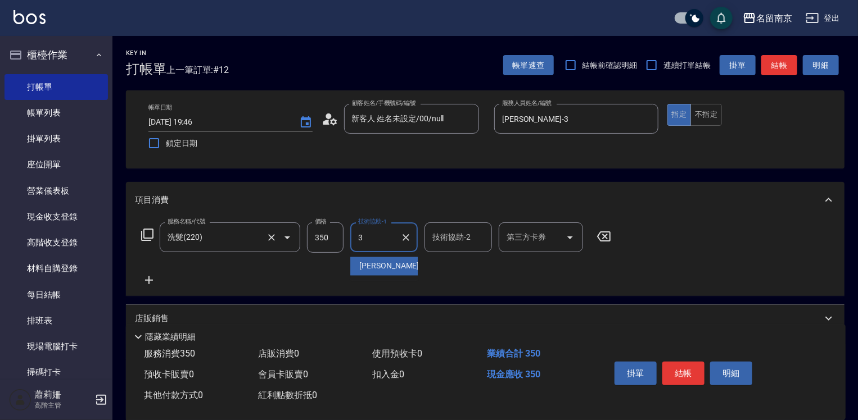
type input "Karen-3"
click at [148, 279] on icon at bounding box center [149, 280] width 8 height 8
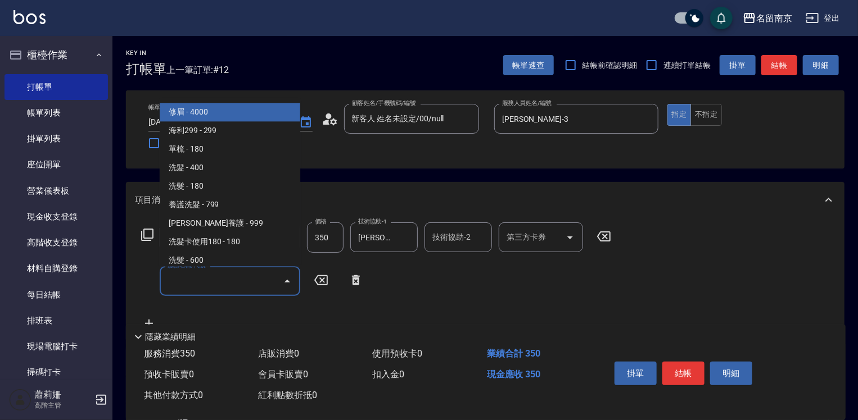
click at [189, 284] on input "服務名稱/代號" at bounding box center [222, 281] width 114 height 20
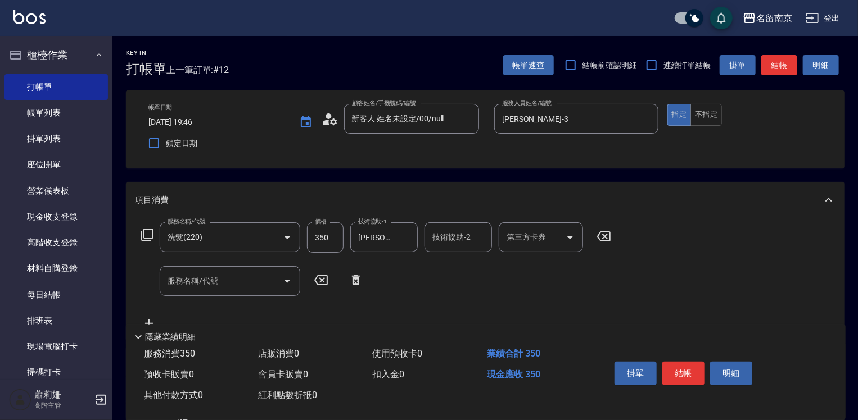
click at [144, 229] on icon at bounding box center [147, 235] width 12 height 12
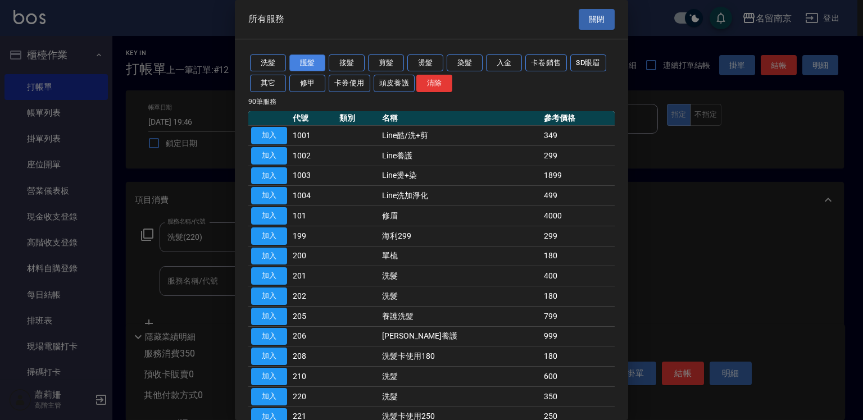
click at [298, 62] on button "護髮" at bounding box center [307, 63] width 36 height 17
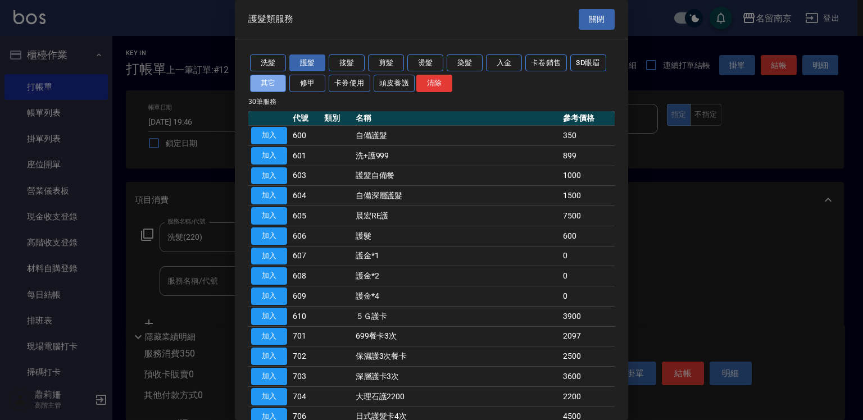
click at [251, 83] on button "其它" at bounding box center [268, 83] width 36 height 17
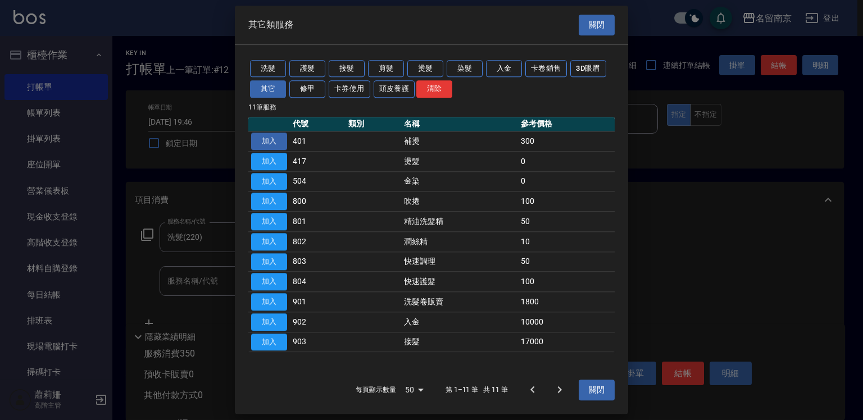
click at [276, 139] on button "加入" at bounding box center [269, 141] width 36 height 17
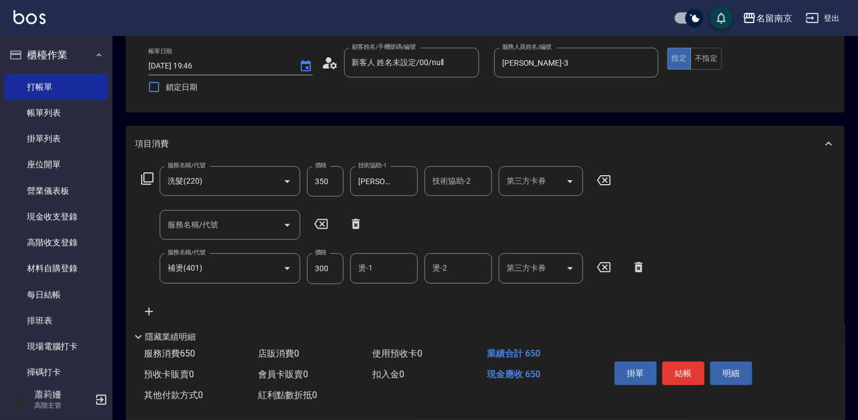
scroll to position [112, 0]
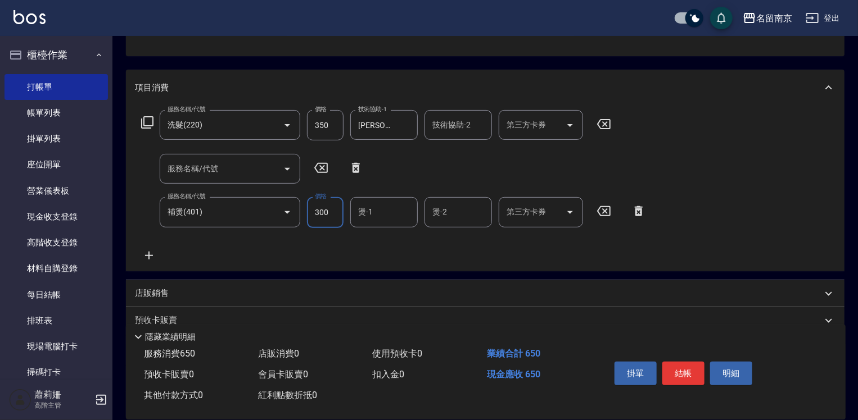
drag, startPoint x: 324, startPoint y: 214, endPoint x: 330, endPoint y: 214, distance: 6.7
click at [324, 214] on input "300" at bounding box center [325, 212] width 37 height 30
type input "200"
type input "Karen-3"
click at [687, 370] on button "結帳" at bounding box center [683, 374] width 42 height 24
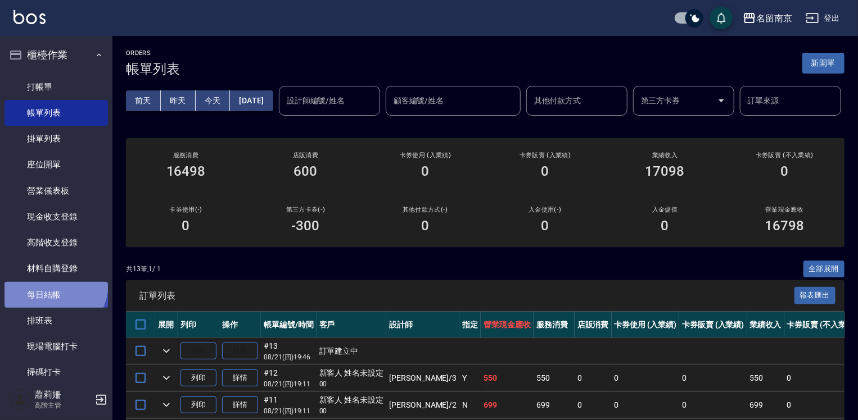
click at [48, 283] on link "每日結帳" at bounding box center [55, 295] width 103 height 26
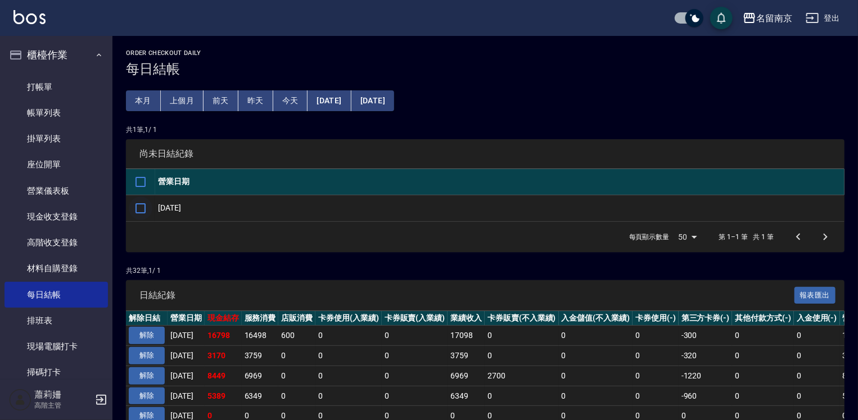
click at [144, 206] on input "checkbox" at bounding box center [141, 209] width 24 height 24
checkbox input "true"
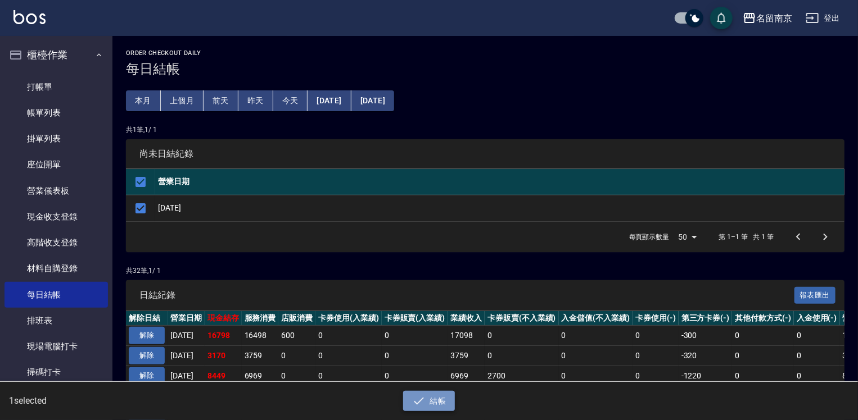
click at [423, 401] on icon "button" at bounding box center [418, 400] width 13 height 13
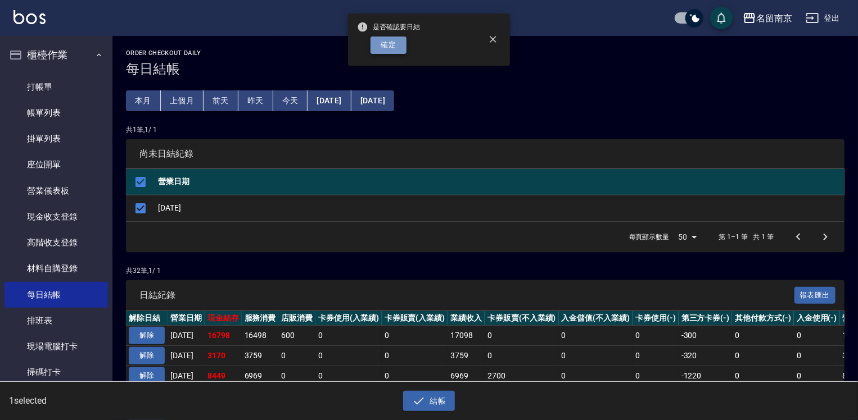
click at [401, 47] on button "確定" at bounding box center [388, 45] width 36 height 17
checkbox input "false"
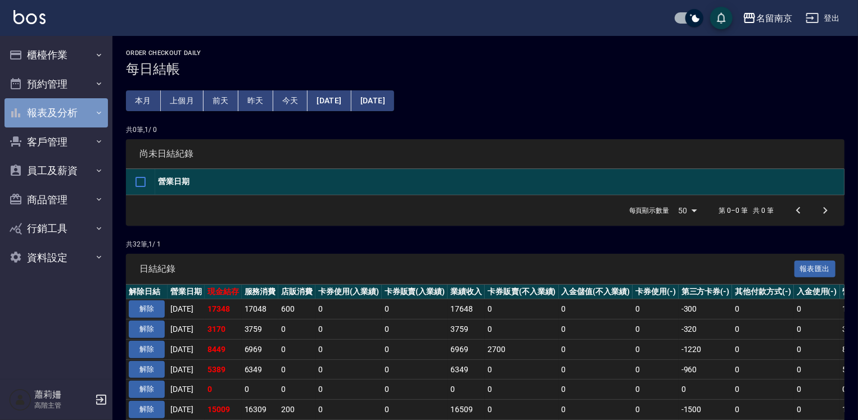
click at [61, 114] on button "報表及分析" at bounding box center [55, 112] width 103 height 29
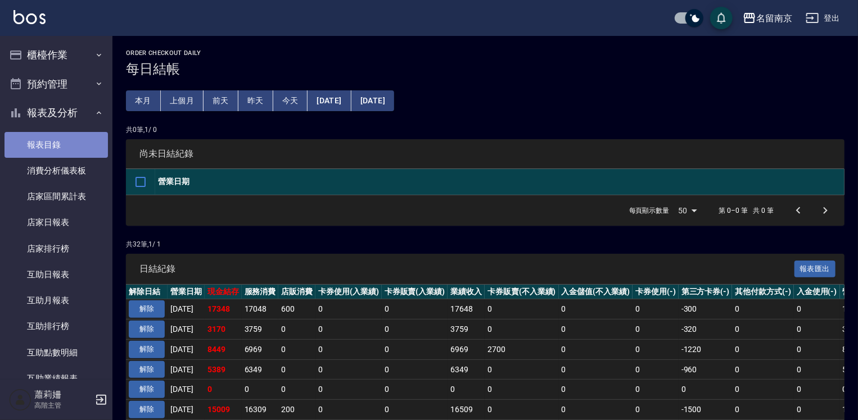
click at [72, 139] on link "報表目錄" at bounding box center [55, 145] width 103 height 26
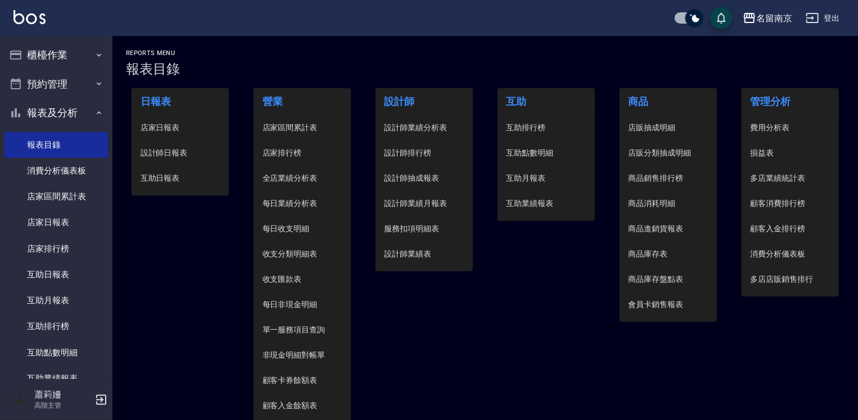
click at [179, 153] on span "設計師日報表" at bounding box center [180, 153] width 80 height 12
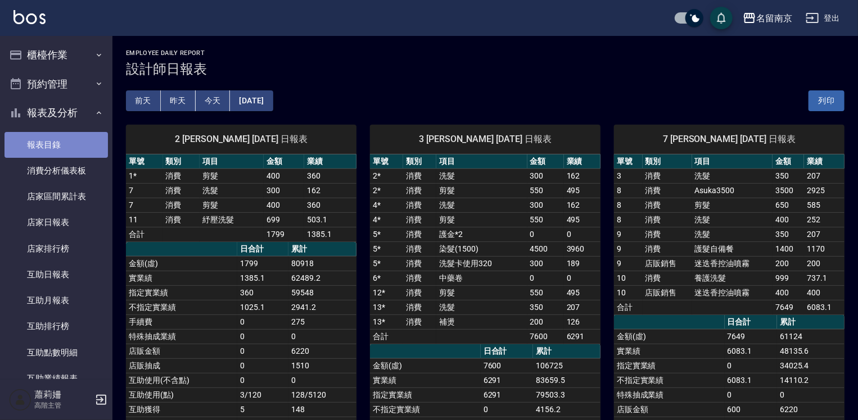
click at [62, 143] on link "報表目錄" at bounding box center [55, 145] width 103 height 26
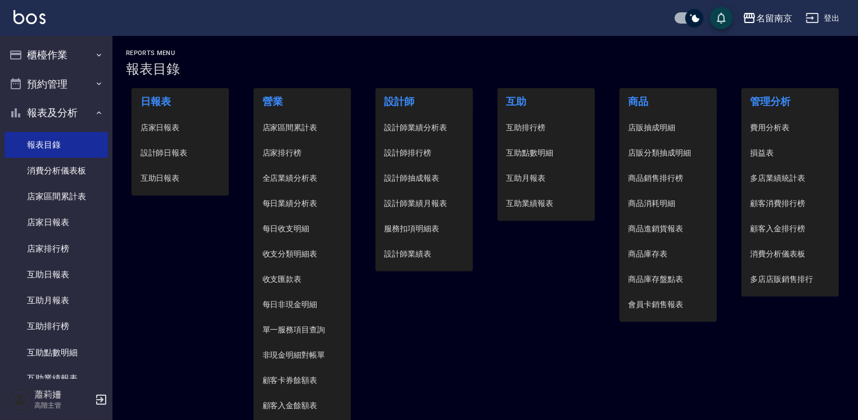
click at [162, 152] on span "設計師日報表" at bounding box center [180, 153] width 80 height 12
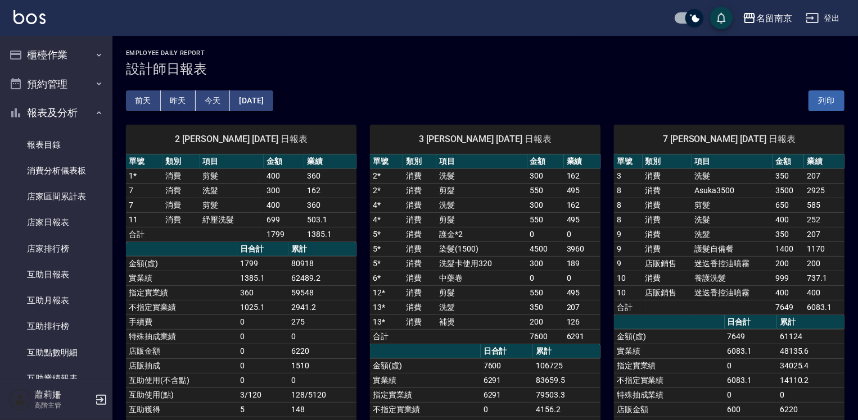
click at [845, 20] on div "名留南京 登出" at bounding box center [429, 18] width 858 height 36
click at [38, 56] on button "櫃檯作業" at bounding box center [55, 54] width 103 height 29
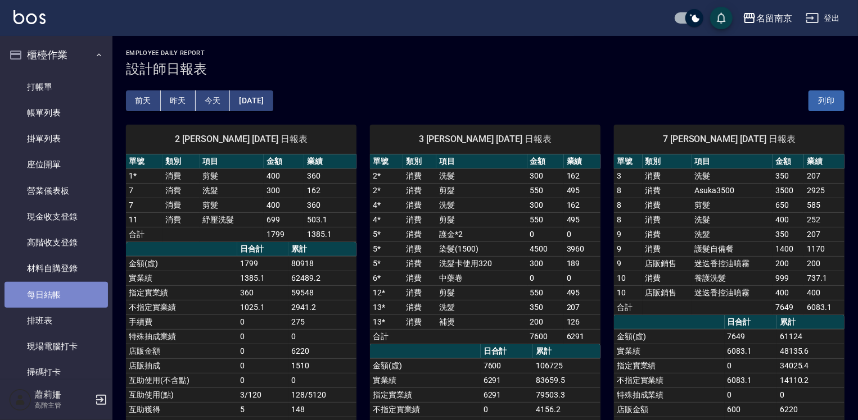
click at [73, 293] on link "每日結帳" at bounding box center [55, 295] width 103 height 26
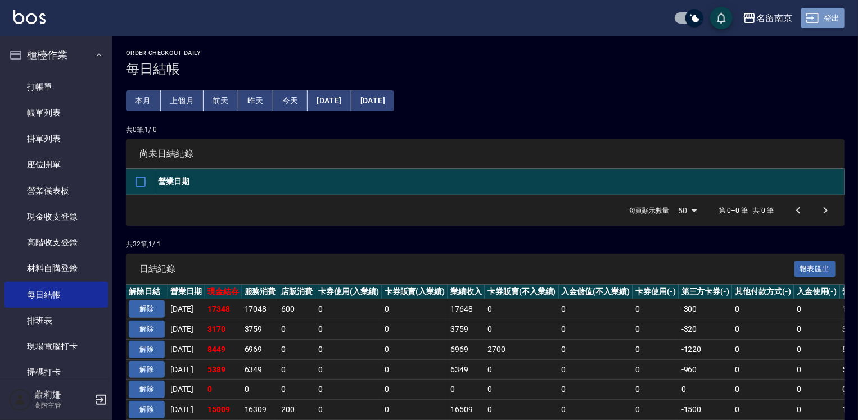
click at [810, 18] on icon "button" at bounding box center [812, 18] width 12 height 10
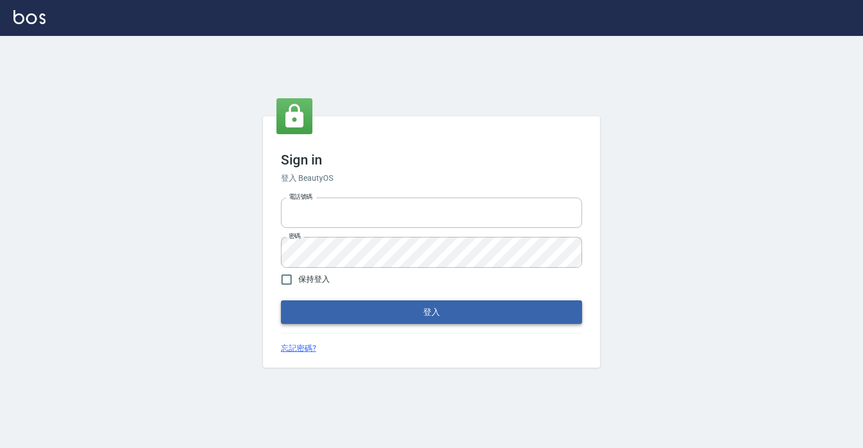
type input "0918176355"
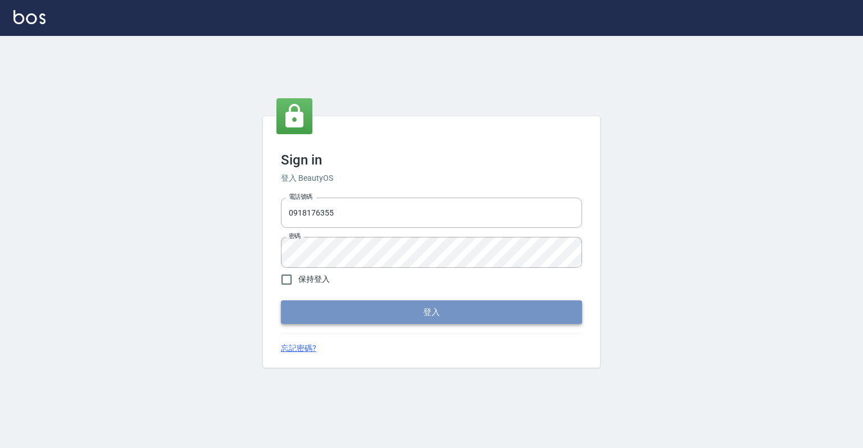
click at [450, 301] on button "登入" at bounding box center [431, 313] width 301 height 24
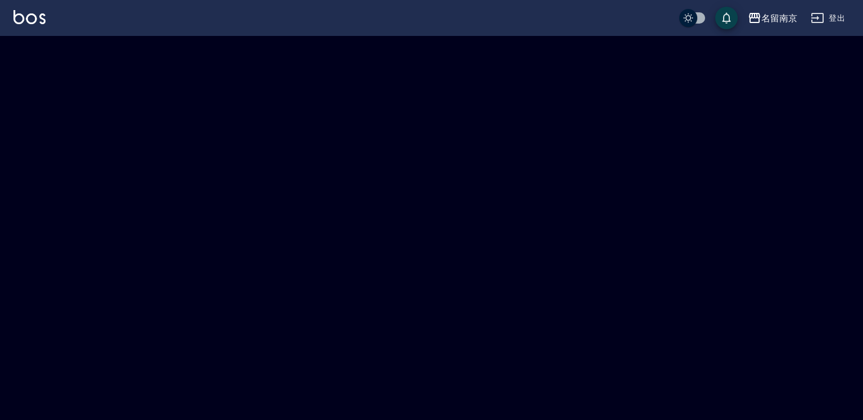
checkbox input "true"
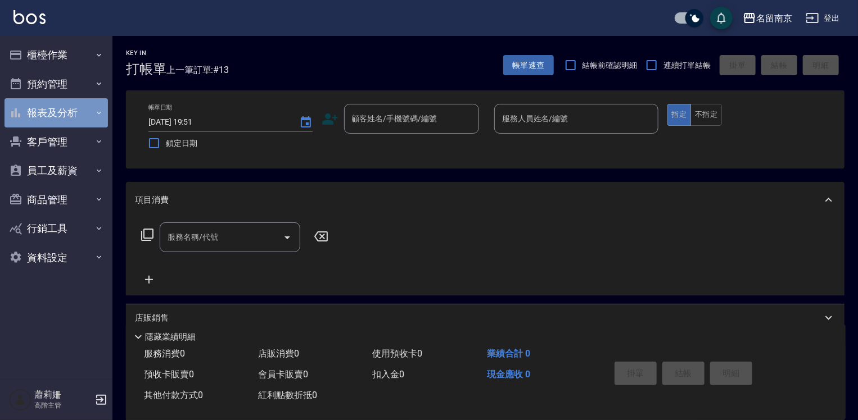
click at [32, 115] on button "報表及分析" at bounding box center [55, 112] width 103 height 29
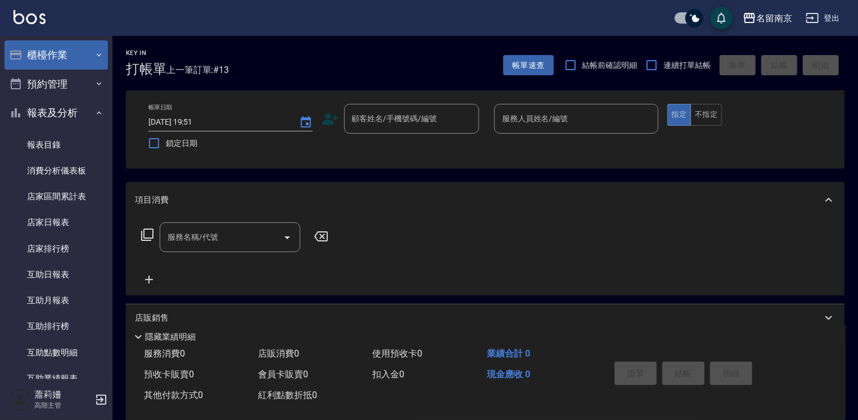
click at [36, 52] on button "櫃檯作業" at bounding box center [55, 54] width 103 height 29
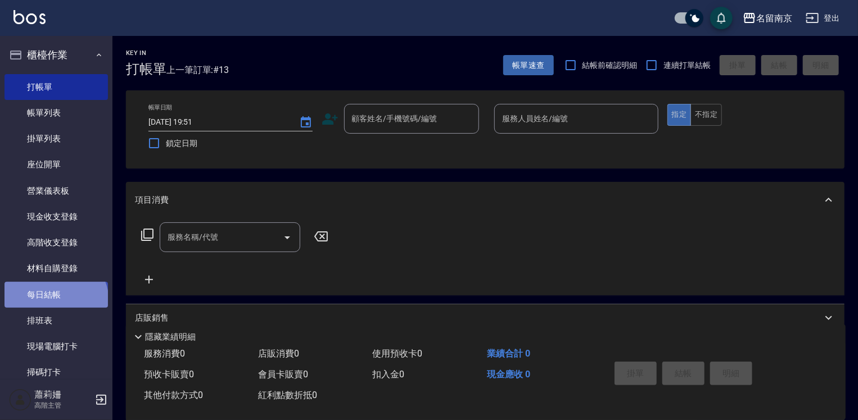
click at [55, 302] on link "每日結帳" at bounding box center [55, 295] width 103 height 26
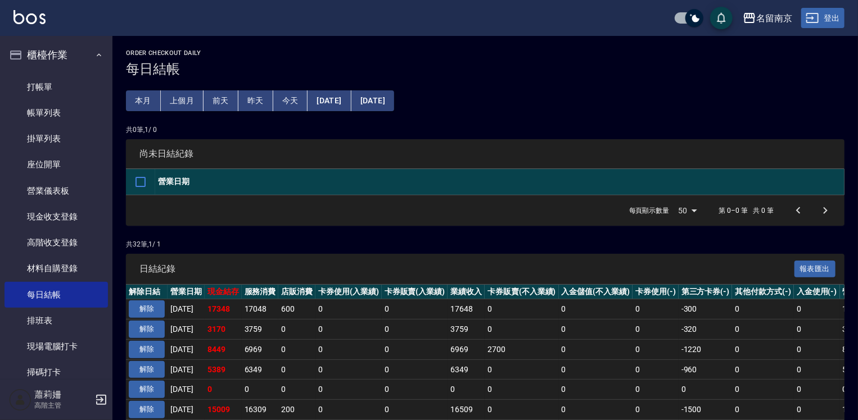
click at [836, 11] on button "登出" at bounding box center [822, 18] width 43 height 21
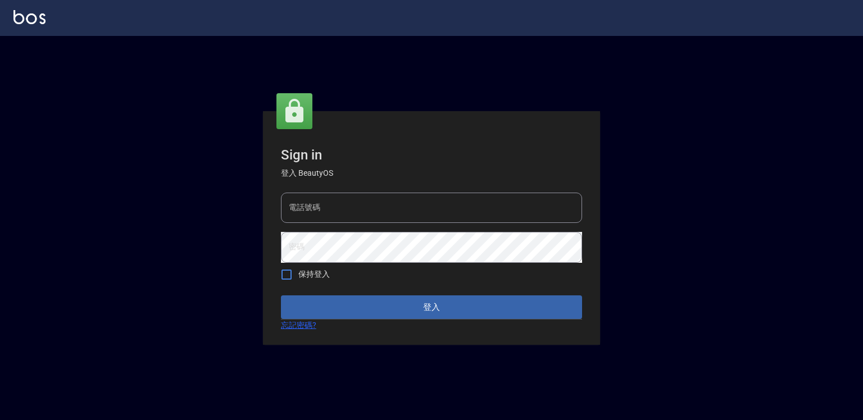
type input "0918176355"
